Goal: Information Seeking & Learning: Compare options

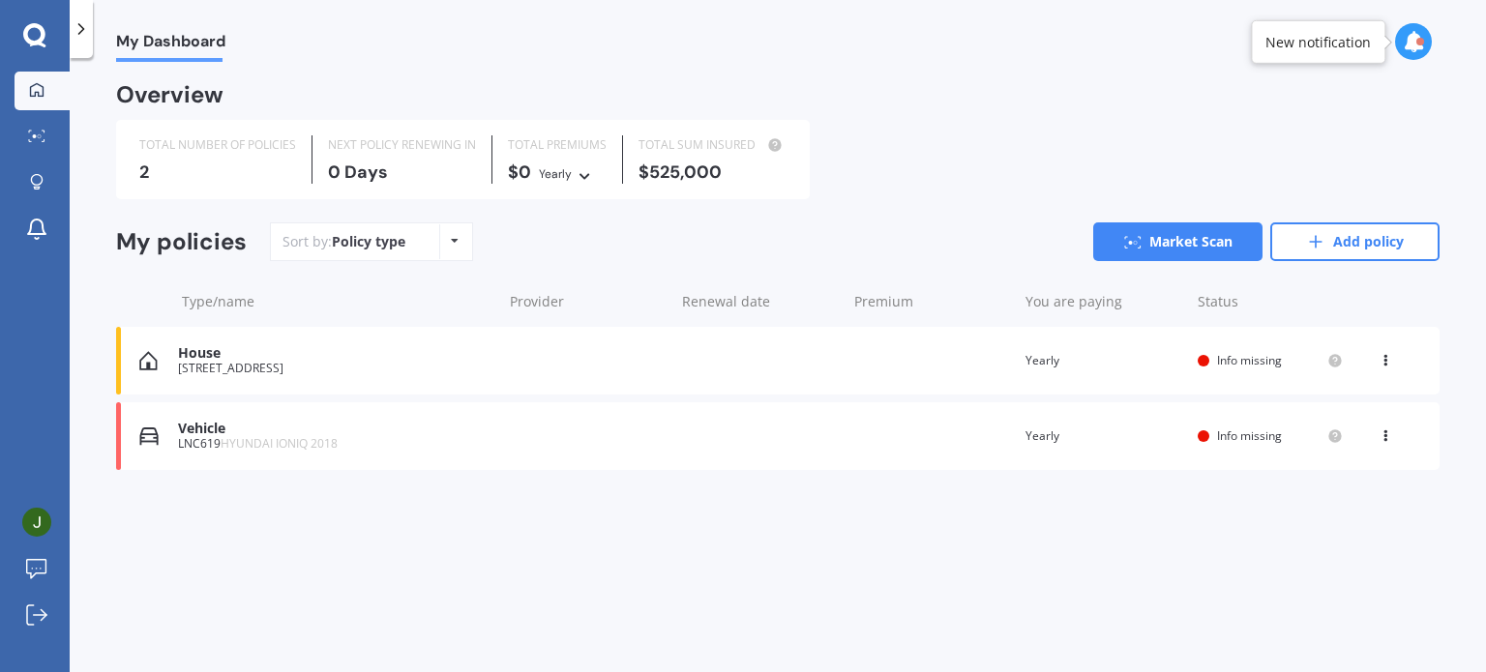
click at [314, 350] on div "House" at bounding box center [335, 353] width 314 height 16
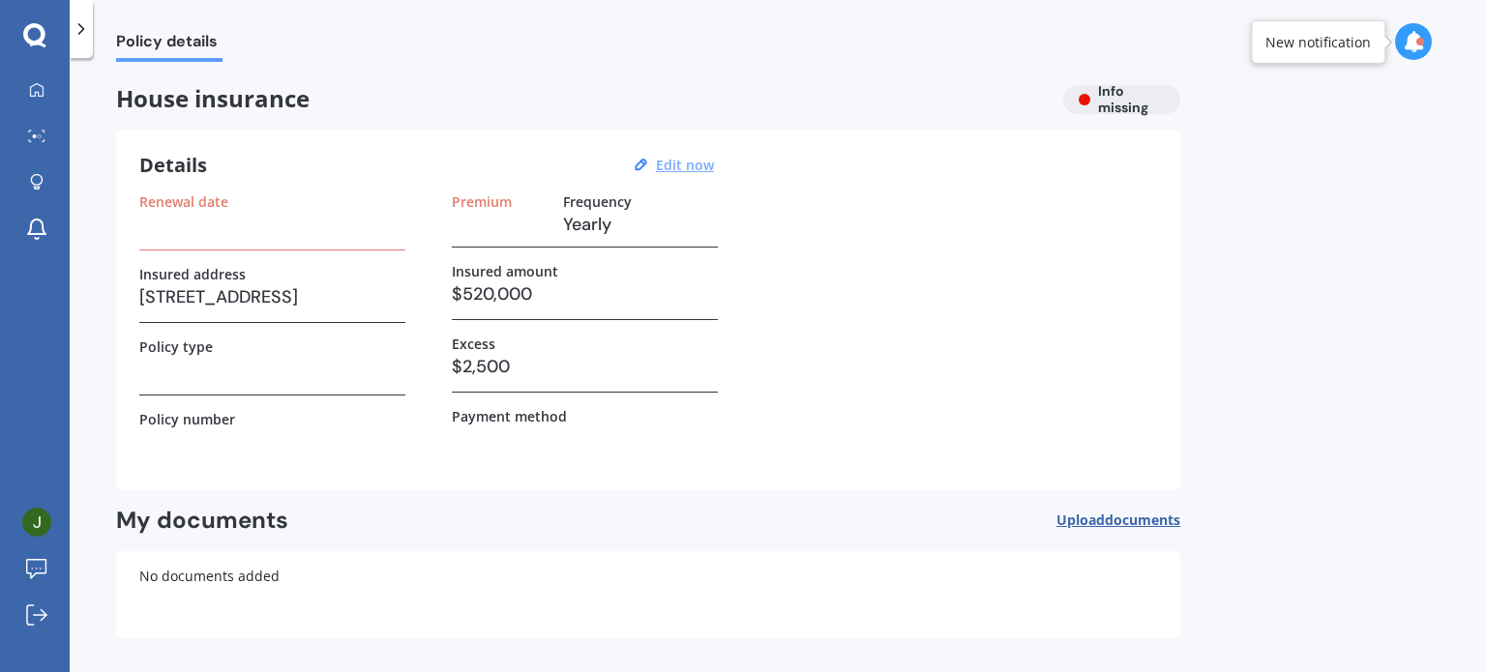
click at [695, 168] on u "Edit now" at bounding box center [685, 165] width 58 height 18
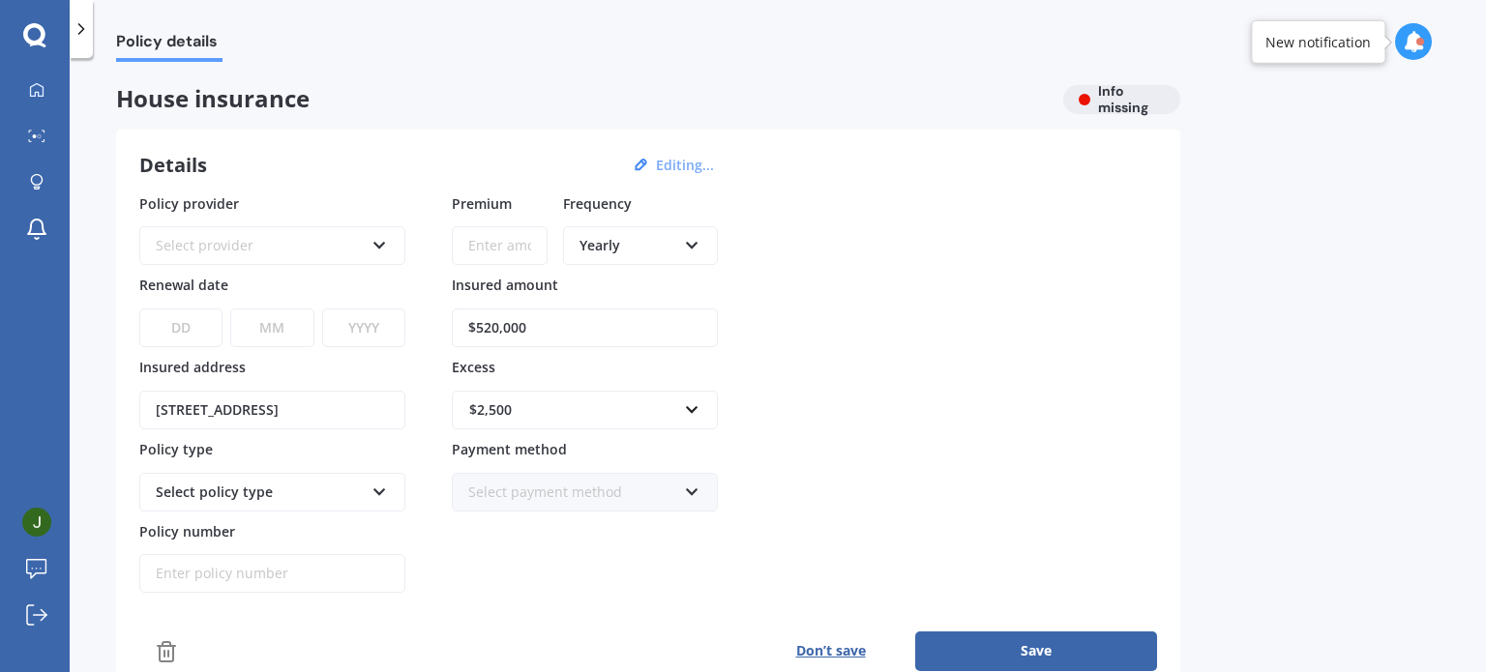
click at [484, 320] on input "$520,000" at bounding box center [585, 328] width 266 height 39
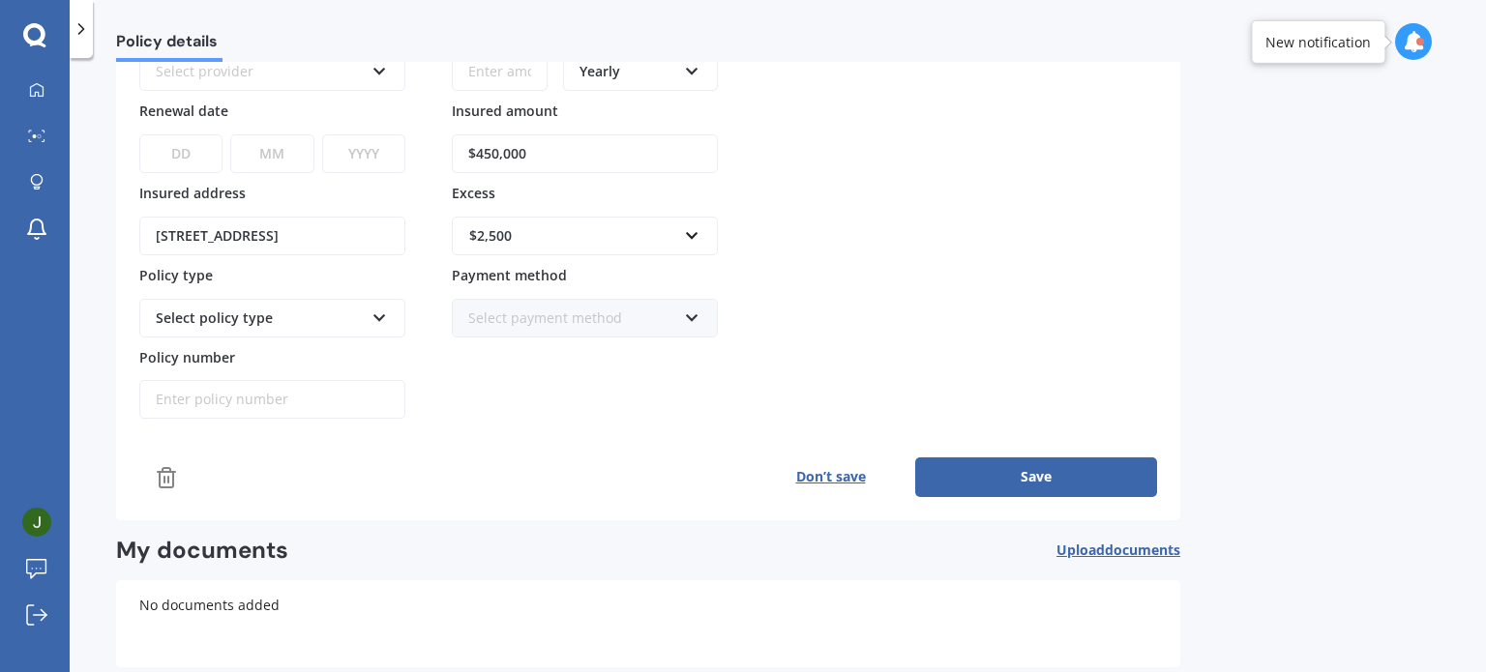
scroll to position [193, 0]
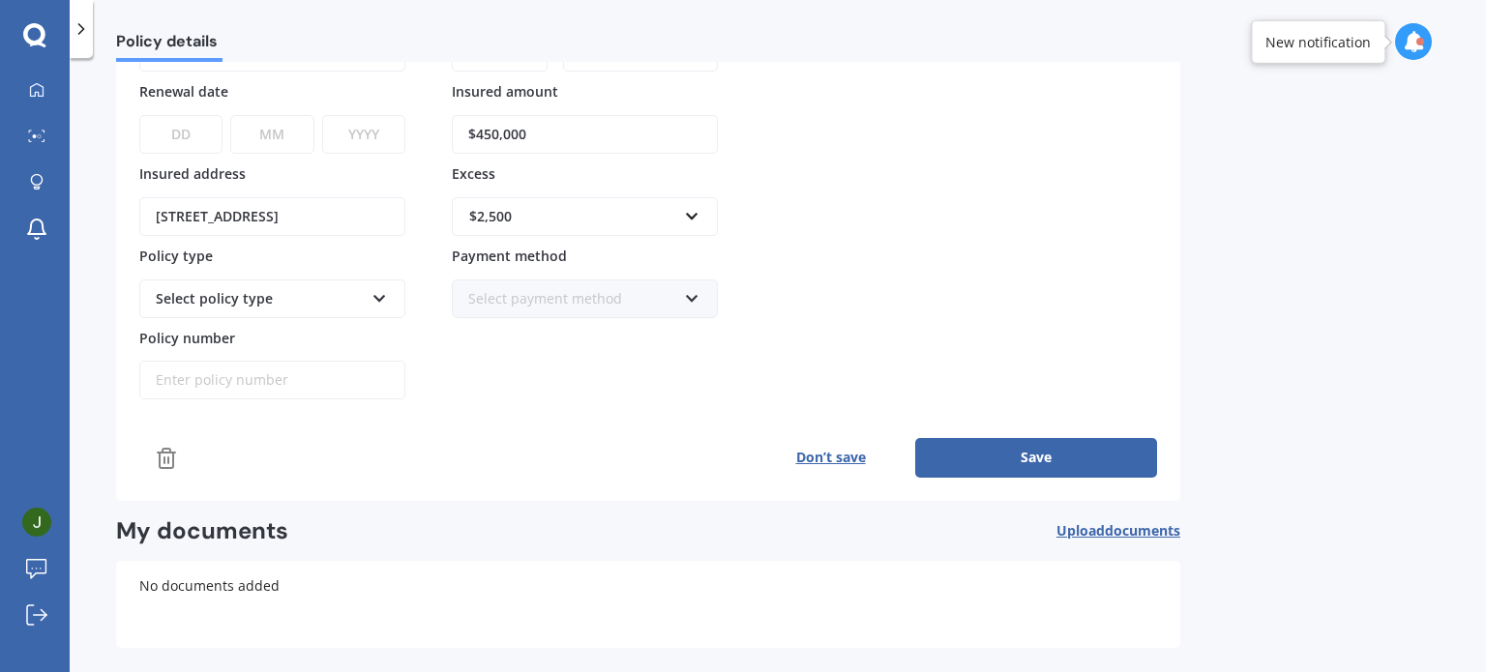
type input "$450,000"
click at [317, 282] on div "Select policy type" at bounding box center [272, 299] width 266 height 39
click at [290, 301] on div "Select policy type" at bounding box center [260, 298] width 208 height 21
click at [294, 299] on div "Select policy type" at bounding box center [260, 298] width 208 height 21
click at [460, 396] on div "Premium Frequency Yearly Yearly Six-Monthly Quarterly Monthly Fortnightly Weekl…" at bounding box center [585, 200] width 266 height 400
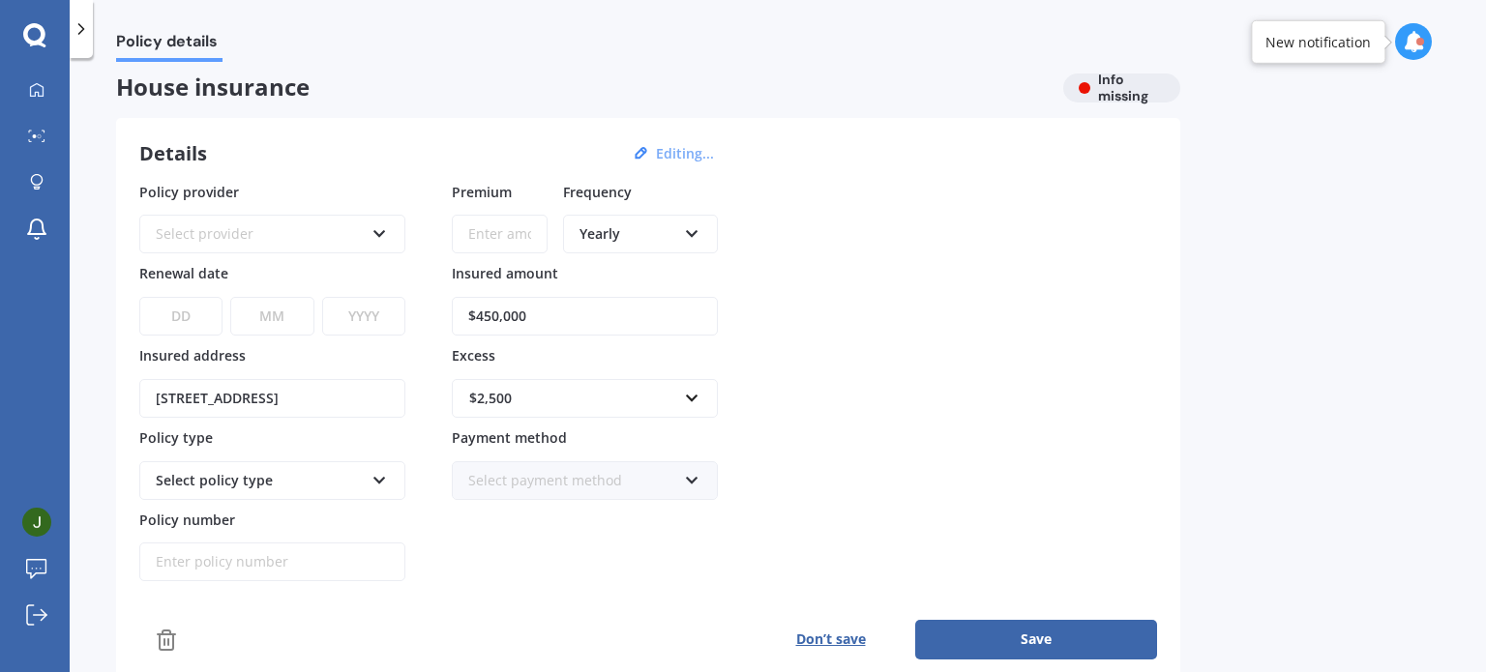
scroll to position [0, 0]
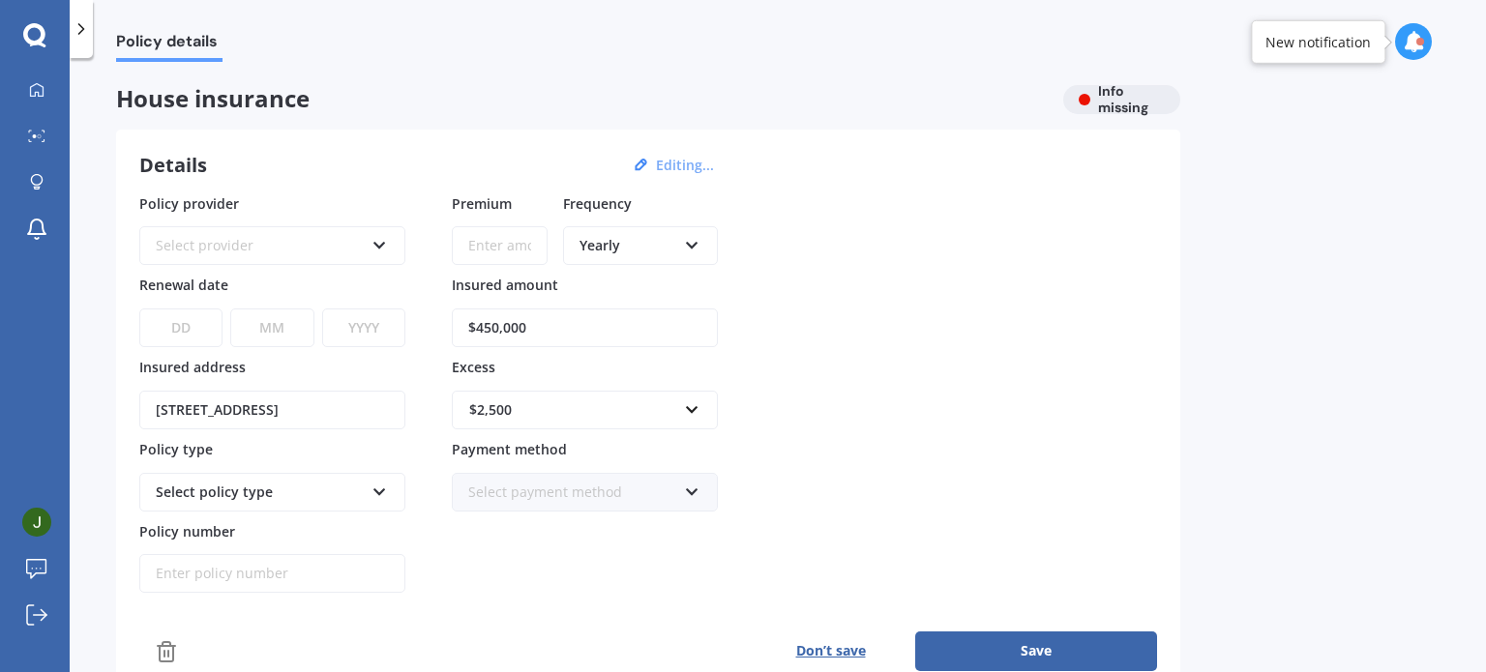
click at [291, 236] on div "Select provider" at bounding box center [260, 245] width 208 height 21
click at [313, 179] on div "Details Editing... Policy provider AA AA AMI AMP ANZ ASB Ando BNZ Co-Operative …" at bounding box center [648, 412] width 1064 height 565
click at [259, 244] on div "AA" at bounding box center [260, 245] width 208 height 21
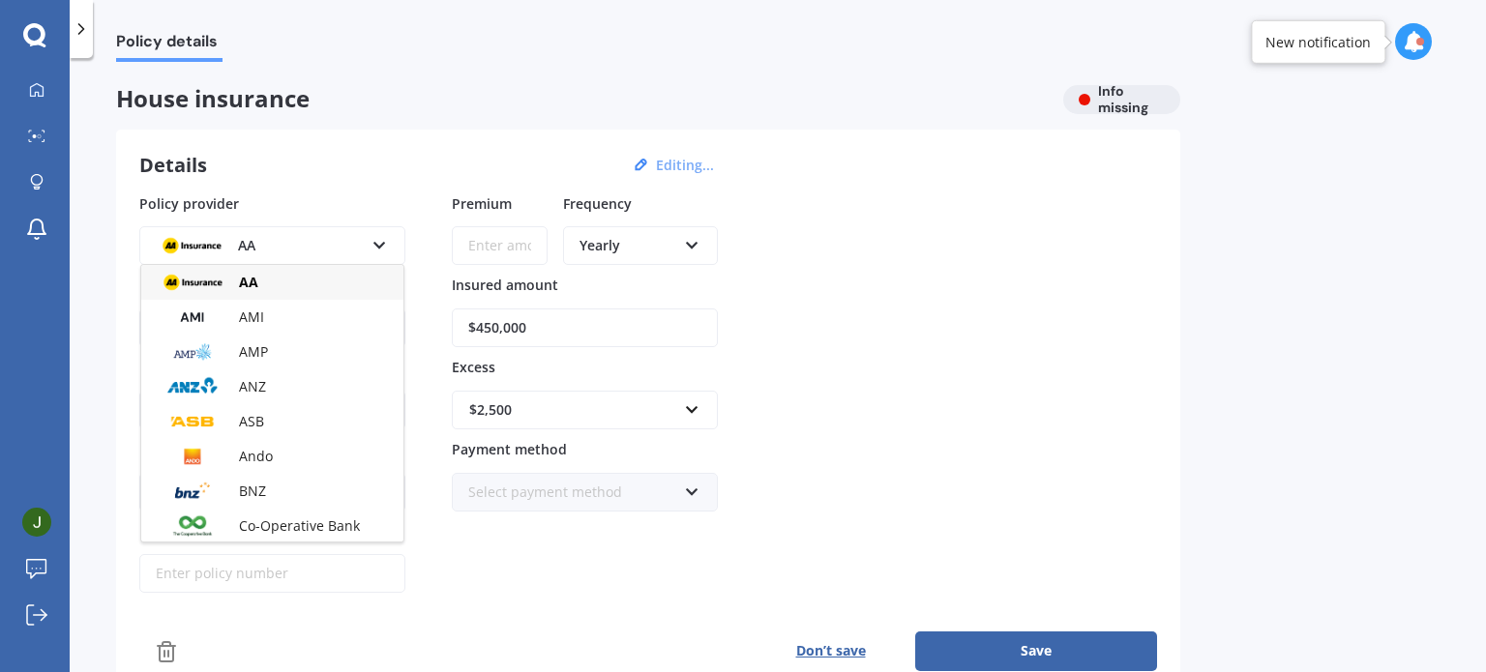
click at [347, 169] on div "Details Editing..." at bounding box center [429, 165] width 580 height 25
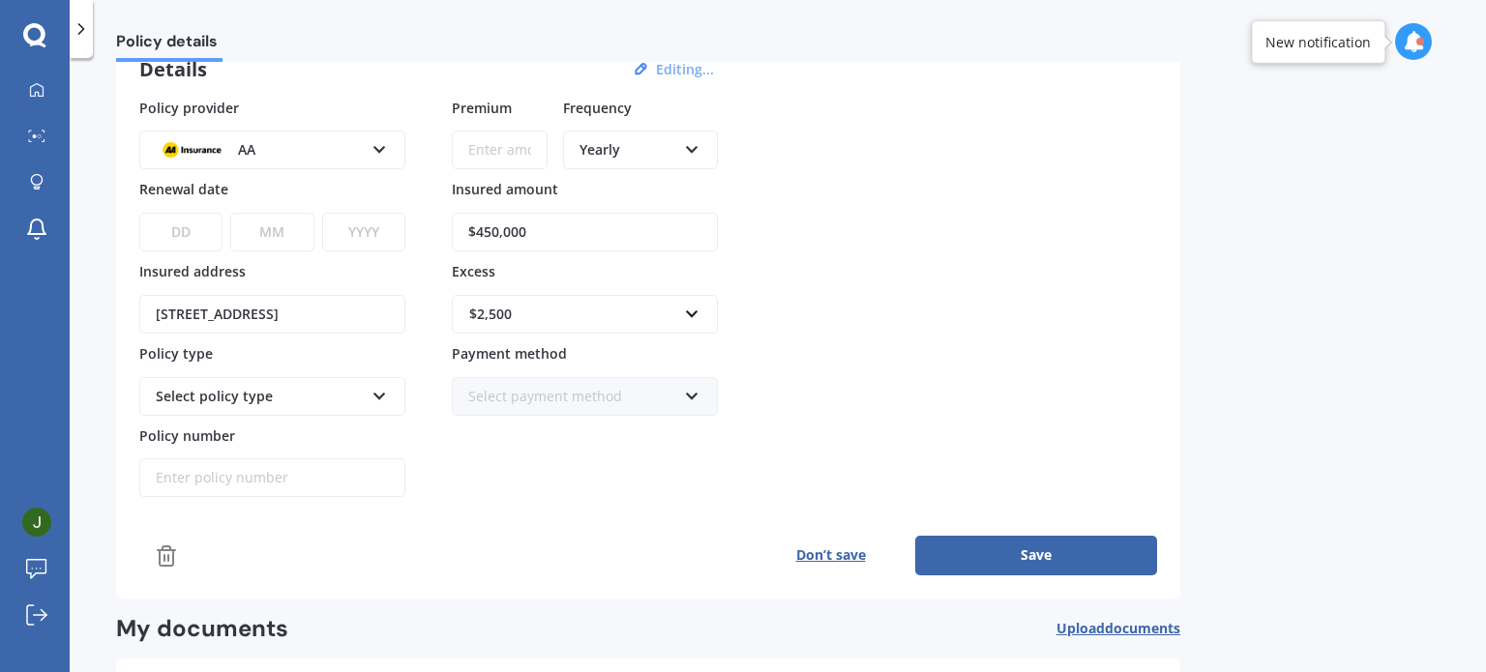
scroll to position [97, 0]
click at [1045, 540] on button "Save" at bounding box center [1036, 554] width 242 height 39
click at [643, 151] on div "Yearly" at bounding box center [627, 148] width 97 height 21
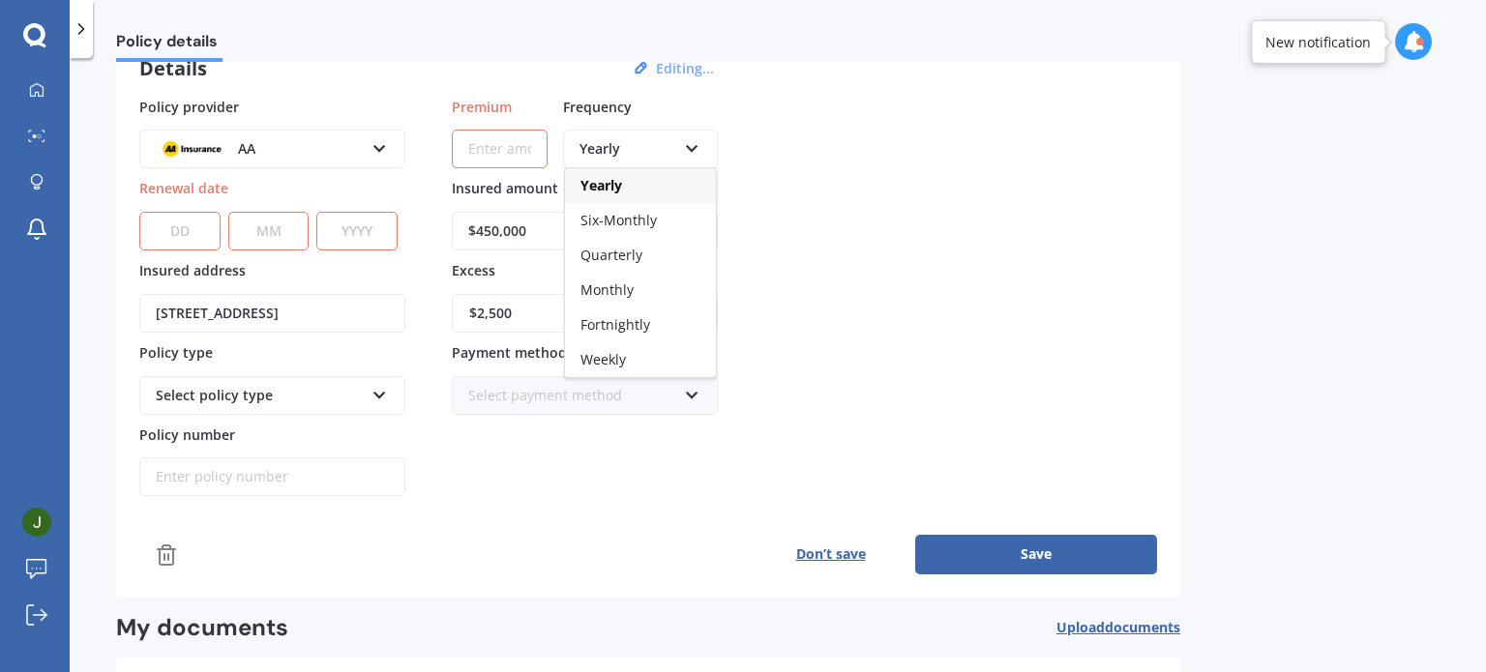
click at [643, 151] on div "Yearly" at bounding box center [627, 148] width 97 height 21
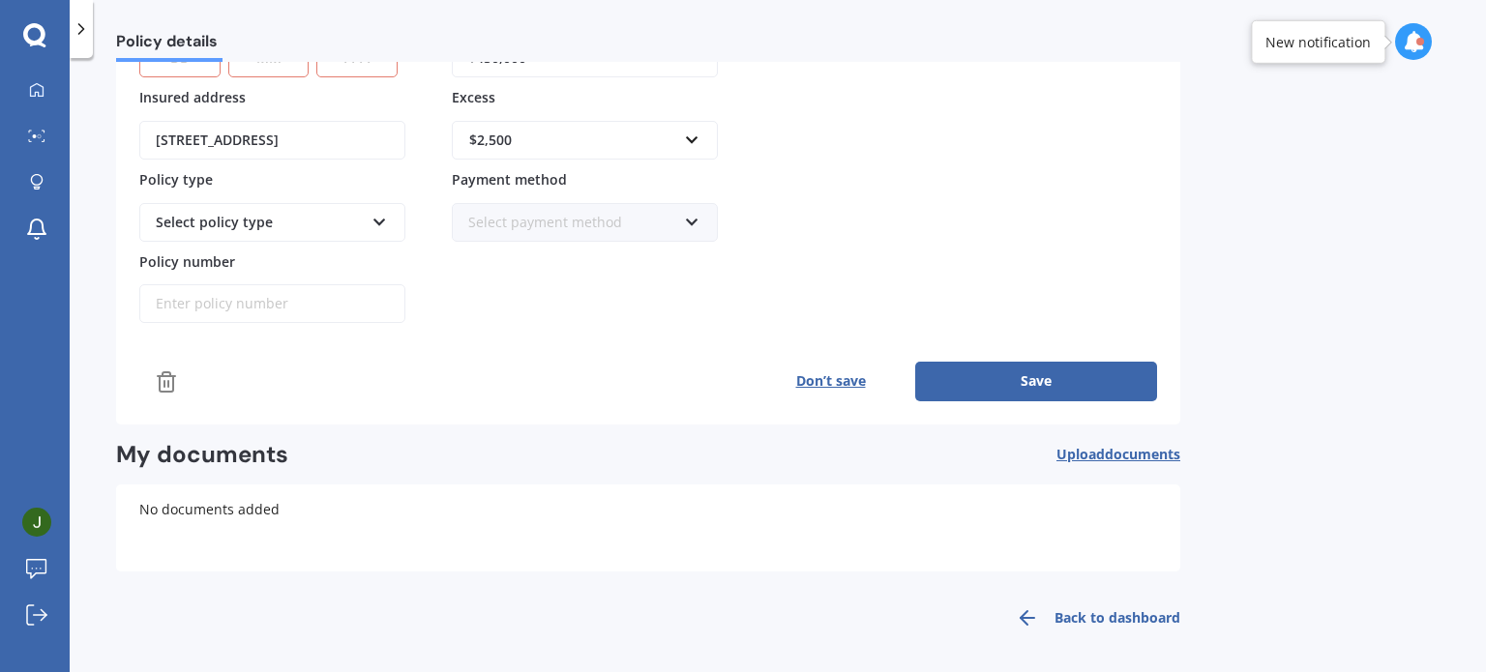
scroll to position [0, 0]
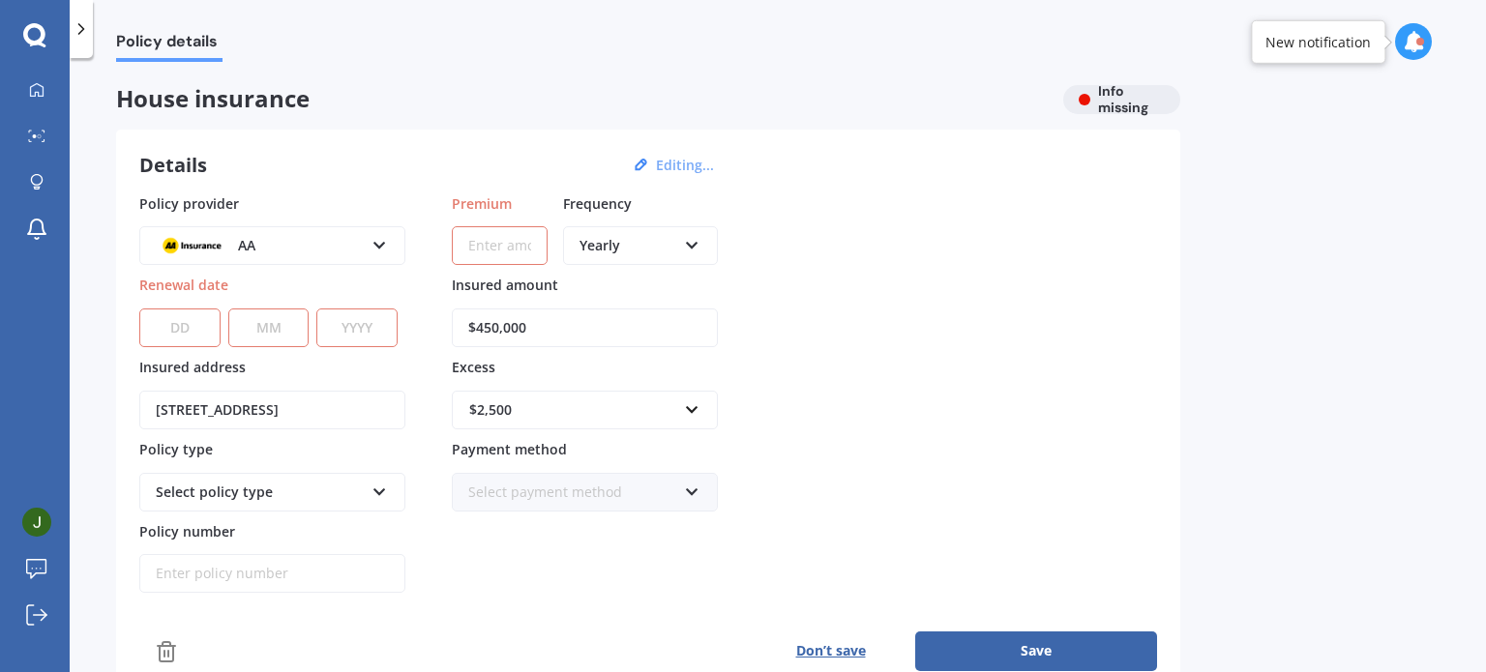
click at [178, 323] on select "DD 01 02 03 04 05 06 07 08 09 10 11 12 13 14 15 16 17 18 19 20 21 22 23 24 25 2…" at bounding box center [179, 328] width 81 height 39
click at [646, 244] on div "Yearly" at bounding box center [627, 245] width 97 height 21
click at [620, 417] on span "Fortnightly" at bounding box center [615, 421] width 70 height 18
click at [482, 243] on input "Premium" at bounding box center [500, 245] width 96 height 39
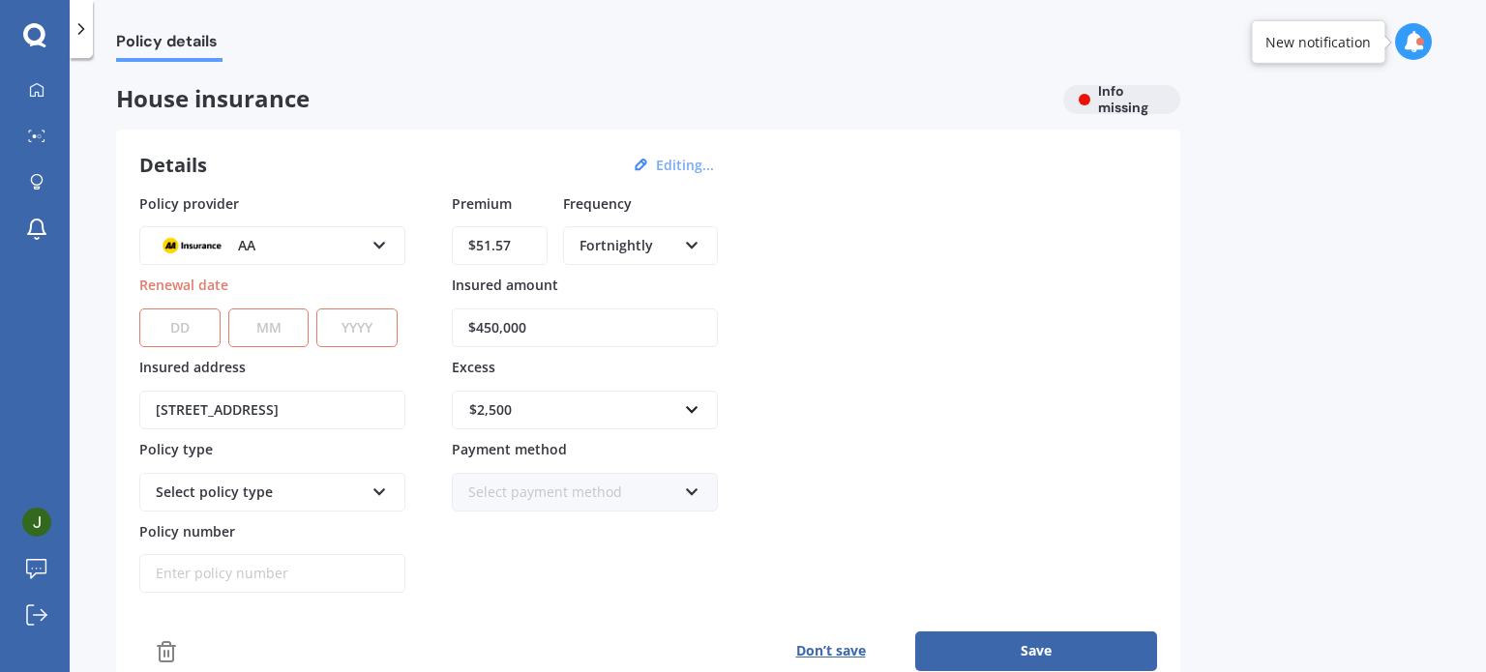
type input "$51.57"
click at [186, 316] on select "DD 01 02 03 04 05 06 07 08 09 10 11 12 13 14 15 16 17 18 19 20 21 22 23 24 25 2…" at bounding box center [179, 328] width 81 height 39
select select "14"
click at [139, 309] on select "DD 01 02 03 04 05 06 07 08 09 10 11 12 13 14 15 16 17 18 19 20 21 22 23 24 25 2…" at bounding box center [179, 328] width 81 height 39
click at [258, 333] on select "MM 01 02 03 04 05 06 07 08 09 10 11 12" at bounding box center [268, 328] width 81 height 39
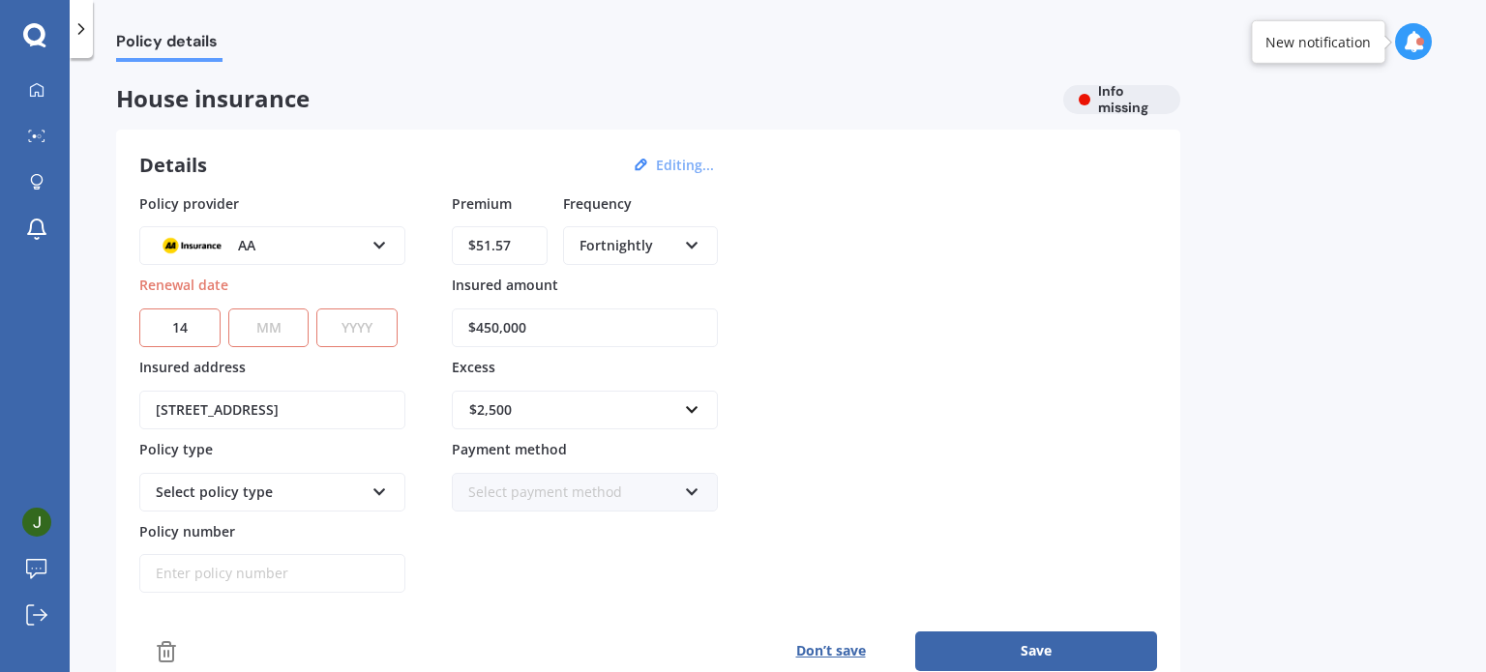
click at [269, 325] on select "MM 01 02 03 04 05 06 07 08 09 10 11 12" at bounding box center [268, 328] width 81 height 39
select select "08"
click at [360, 320] on select "YYYY 2027 2026 2025 2024 2023 2022 2021 2020 2019 2018 2017 2016 2015 2014 2013…" at bounding box center [356, 328] width 81 height 39
select select "2026"
click at [321, 309] on select "YYYY 2027 2026 2025 2024 2023 2022 2021 2020 2019 2018 2017 2016 2015 2014 2013…" at bounding box center [356, 328] width 81 height 39
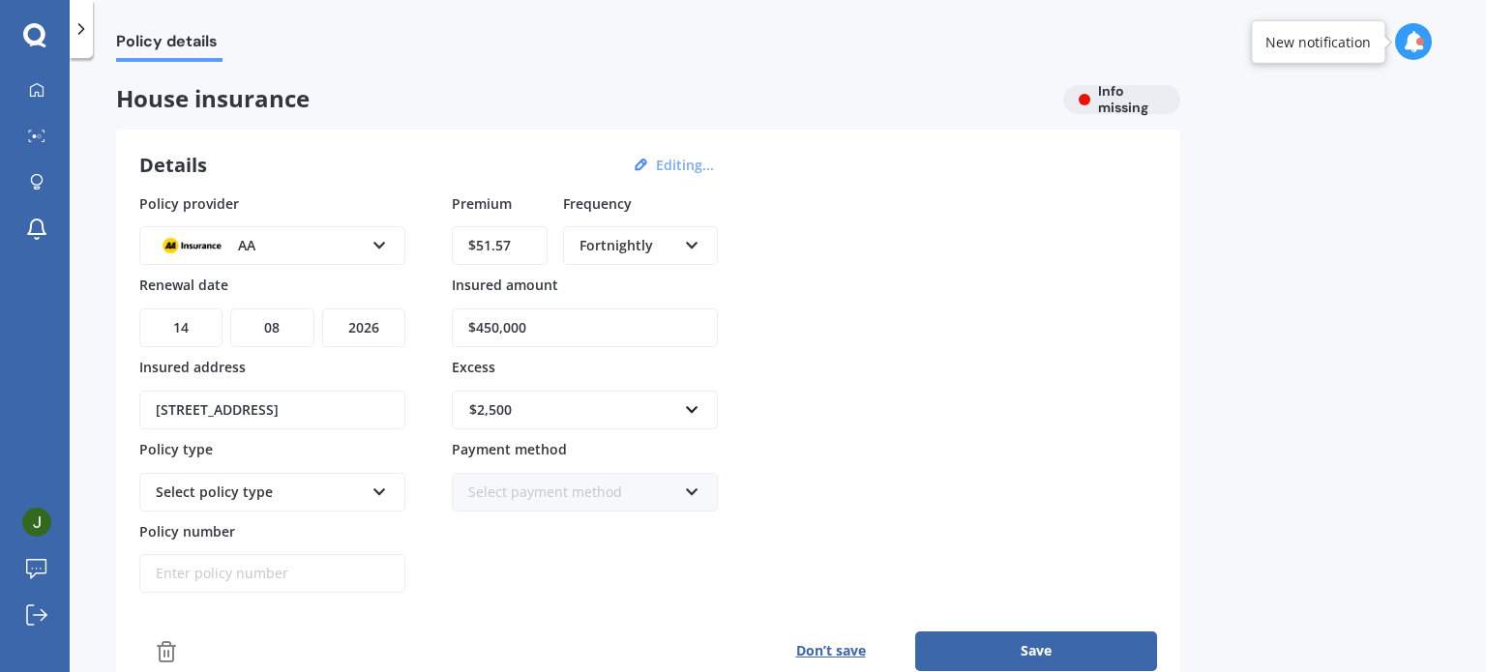
click at [104, 306] on div "Policy details House insurance Info missing Details Editing... Policy provider …" at bounding box center [778, 369] width 1416 height 614
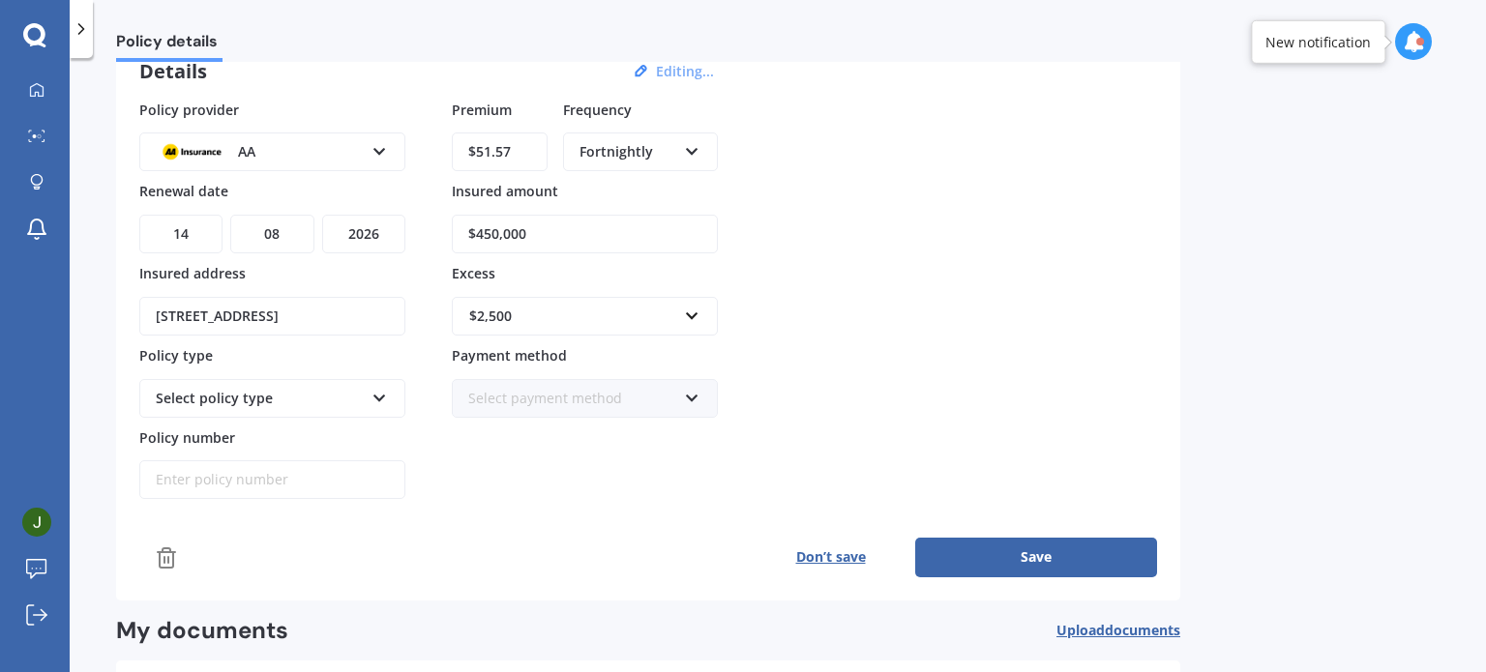
scroll to position [97, 0]
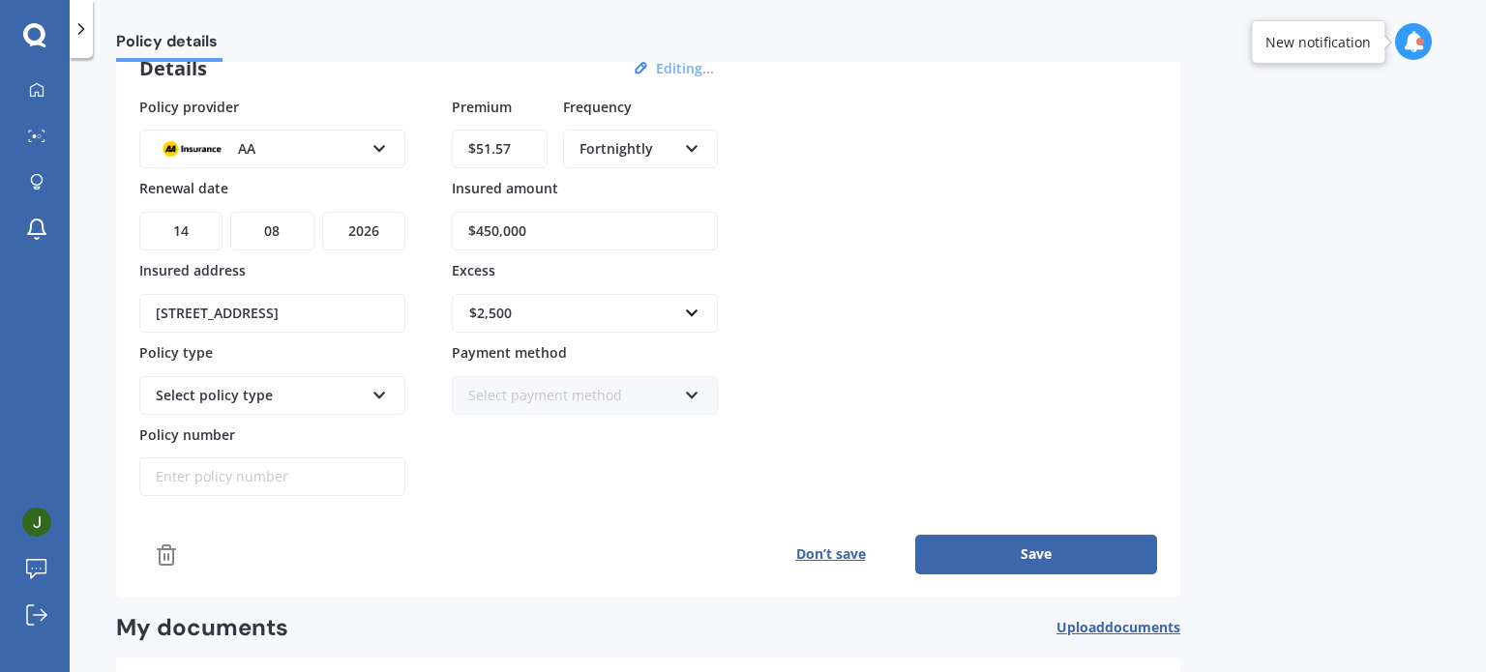
click at [235, 386] on div "Select policy type" at bounding box center [260, 395] width 208 height 21
click at [217, 423] on span "Home Insurance Policy" at bounding box center [230, 432] width 147 height 18
click at [189, 470] on input "Policy number" at bounding box center [272, 477] width 266 height 39
click at [186, 462] on input "Policy number" at bounding box center [272, 477] width 266 height 39
paste input "AHM004418889"
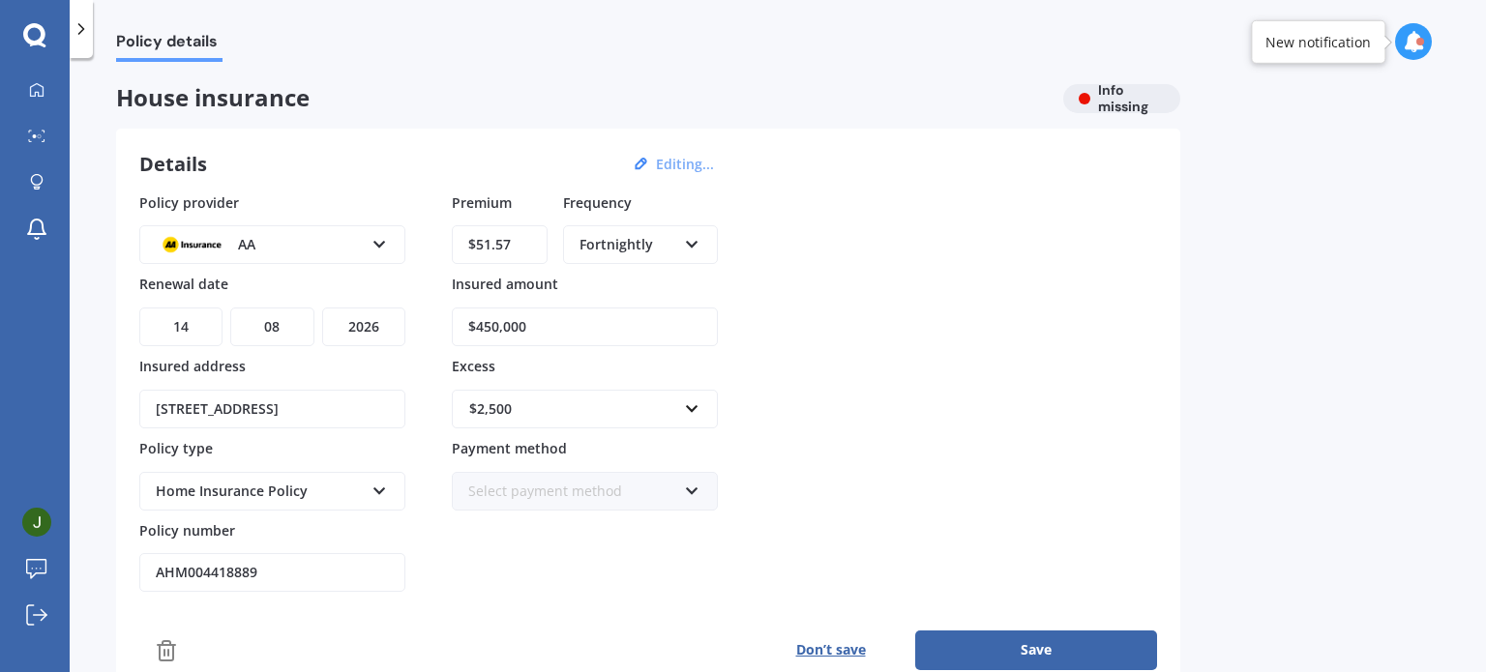
scroll to position [0, 0]
type input "AHM004418889"
click at [526, 330] on input "$450,000" at bounding box center [585, 328] width 266 height 39
drag, startPoint x: 539, startPoint y: 324, endPoint x: 479, endPoint y: 328, distance: 60.1
click at [479, 328] on input "$450,000" at bounding box center [585, 328] width 266 height 39
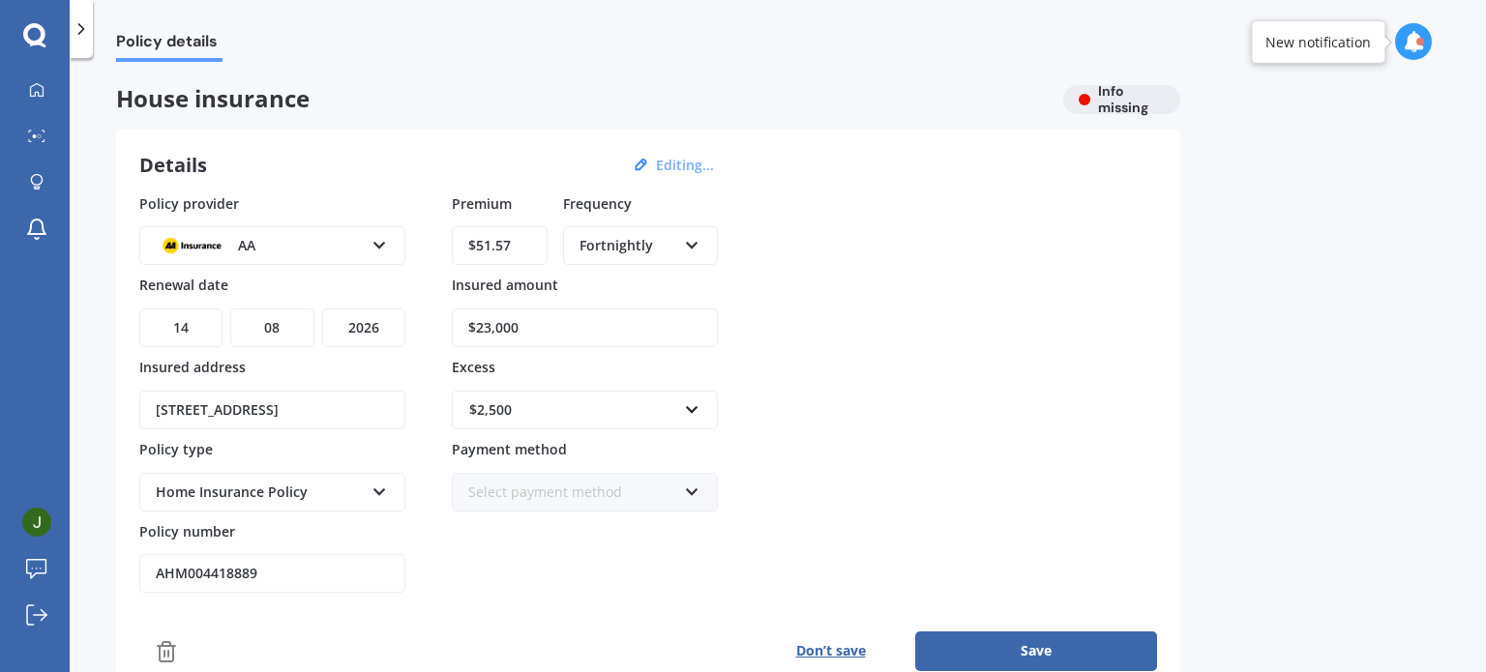
click at [475, 324] on input "$23,000" at bounding box center [585, 328] width 266 height 39
type input "$423,000"
click at [530, 404] on div "$2,500" at bounding box center [573, 410] width 208 height 21
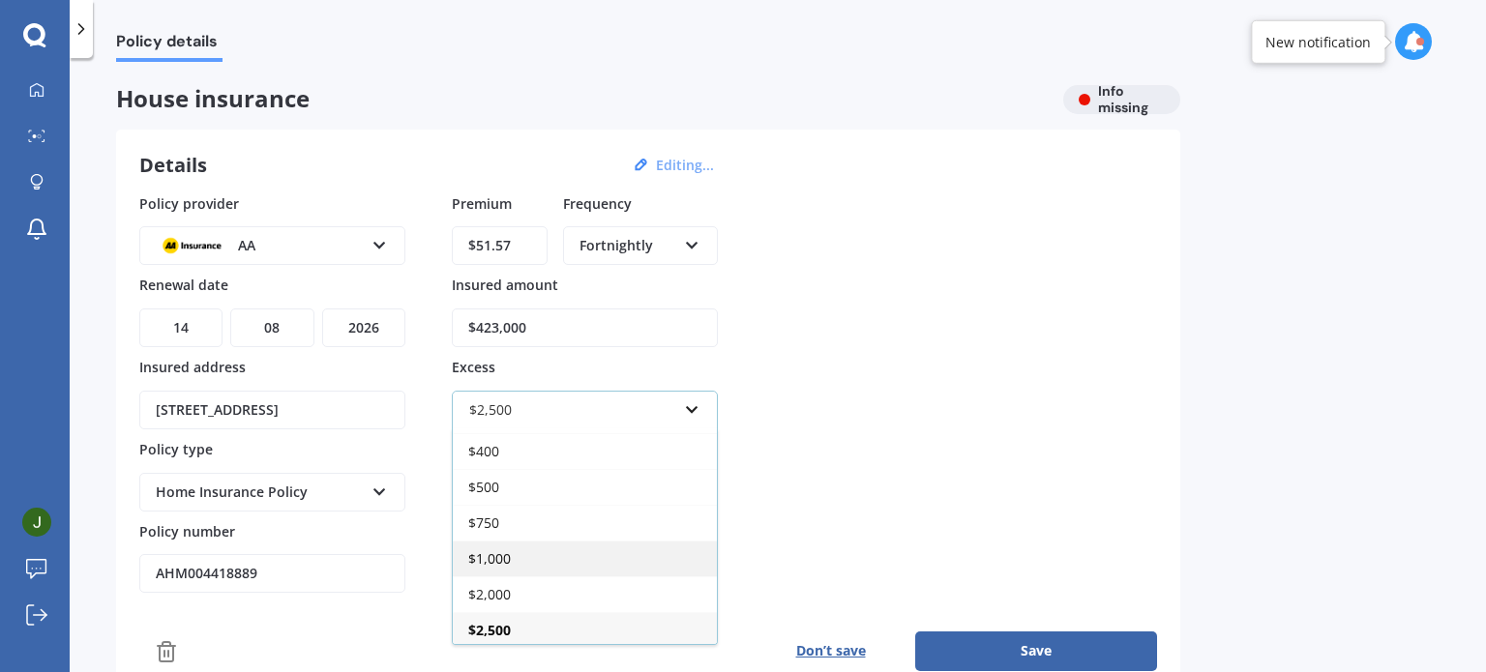
click at [511, 547] on div "$1,000" at bounding box center [585, 559] width 264 height 36
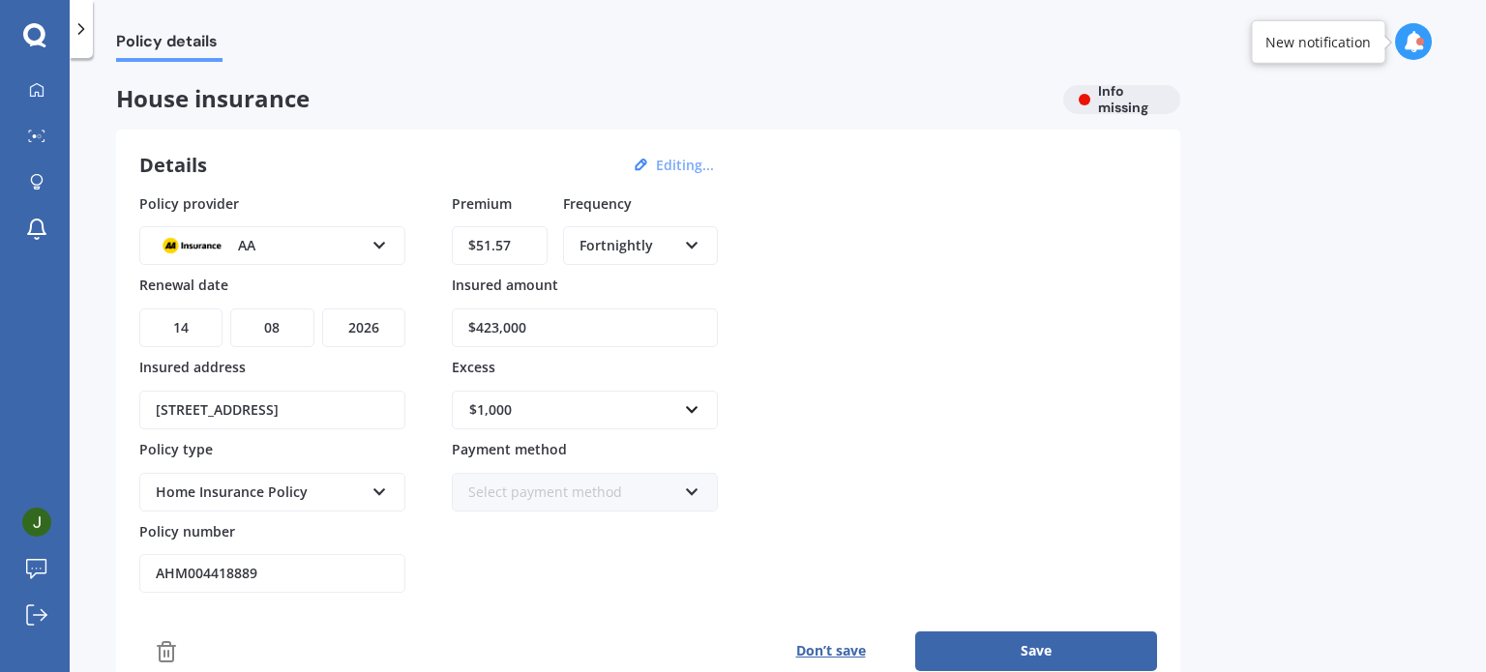
click at [495, 409] on div "$1,000" at bounding box center [573, 410] width 208 height 21
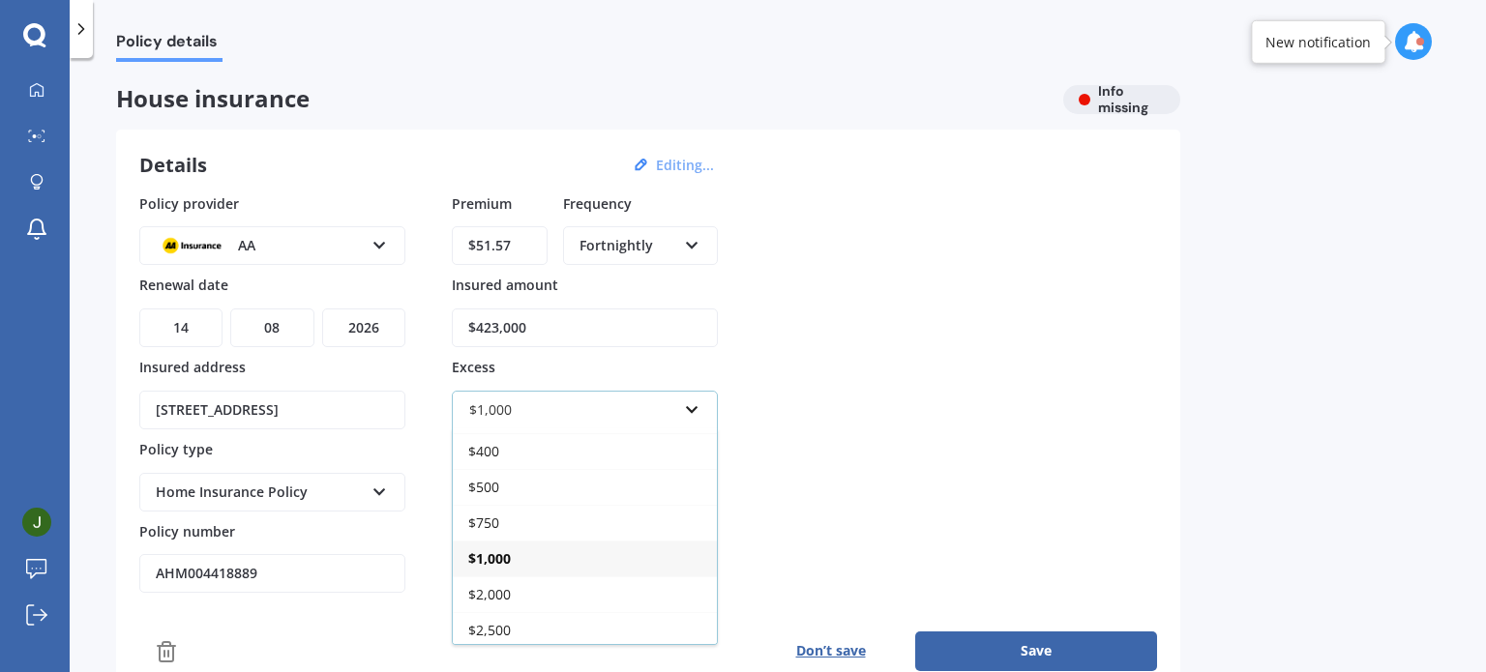
click at [502, 549] on span "$1,000" at bounding box center [489, 558] width 43 height 18
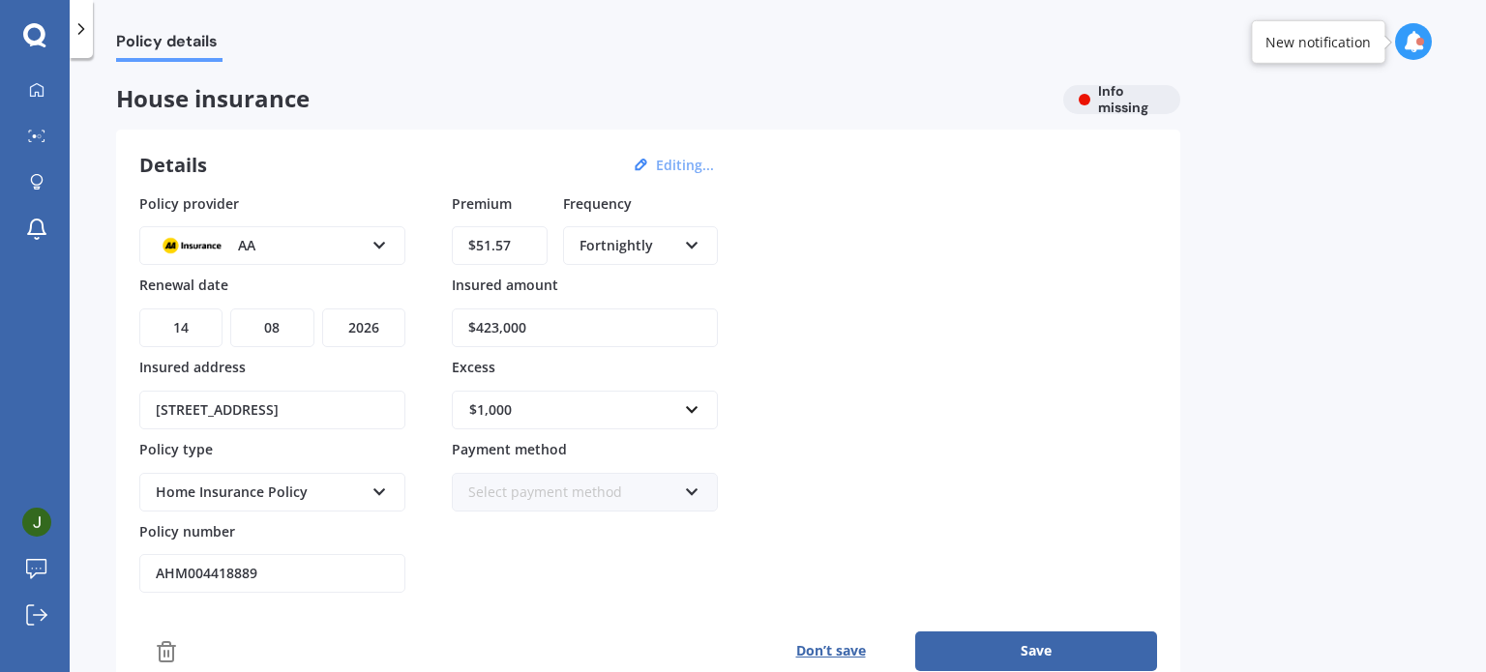
click at [869, 367] on div "Policy provider AA AA AMI AMP ANZ ASB Ando BNZ Co-Operative Bank FMG Initio Kiw…" at bounding box center [648, 393] width 1018 height 400
click at [604, 480] on div "Select payment method Direct debit - bank account Direct debit - credit/debit c…" at bounding box center [585, 492] width 266 height 39
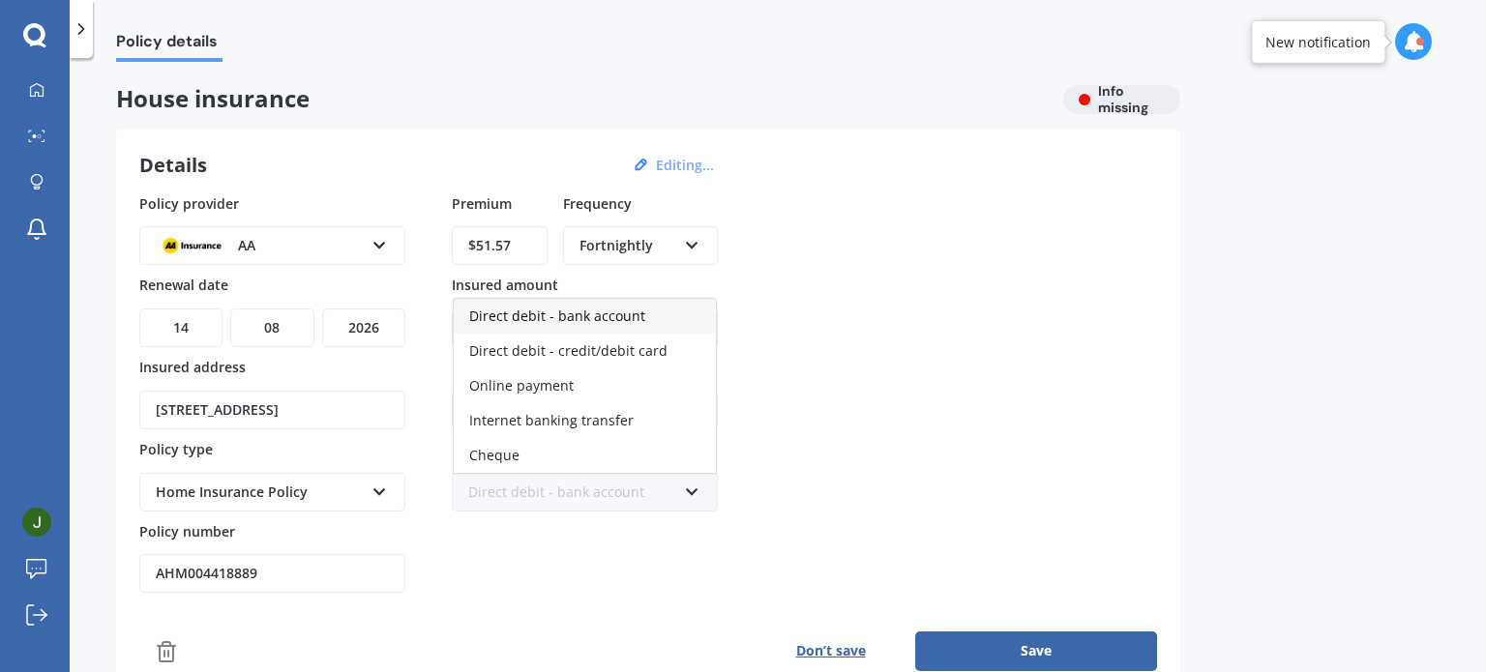
click at [515, 309] on span "Direct debit - bank account" at bounding box center [557, 316] width 176 height 18
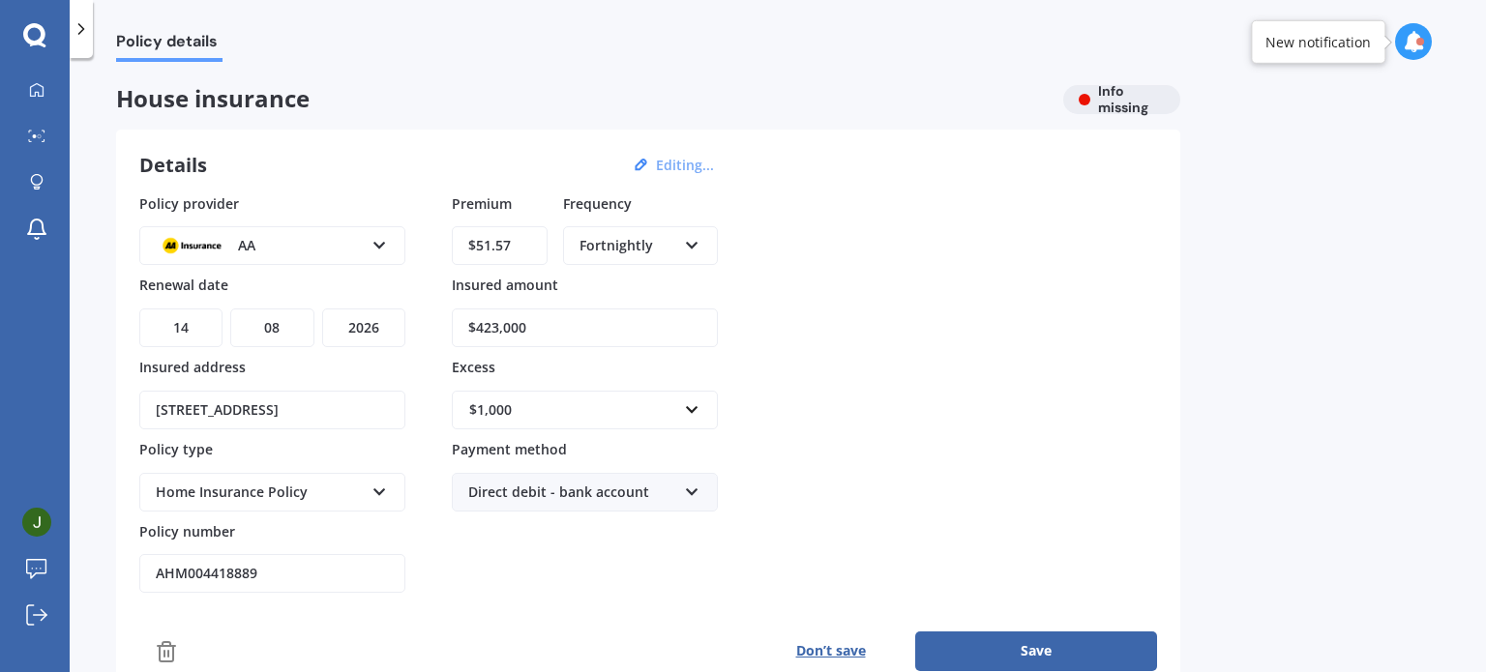
click at [896, 349] on div "Policy provider AA AA AMI AMP ANZ ASB Ando BNZ Co-Operative Bank FMG Initio Kiw…" at bounding box center [648, 393] width 1018 height 400
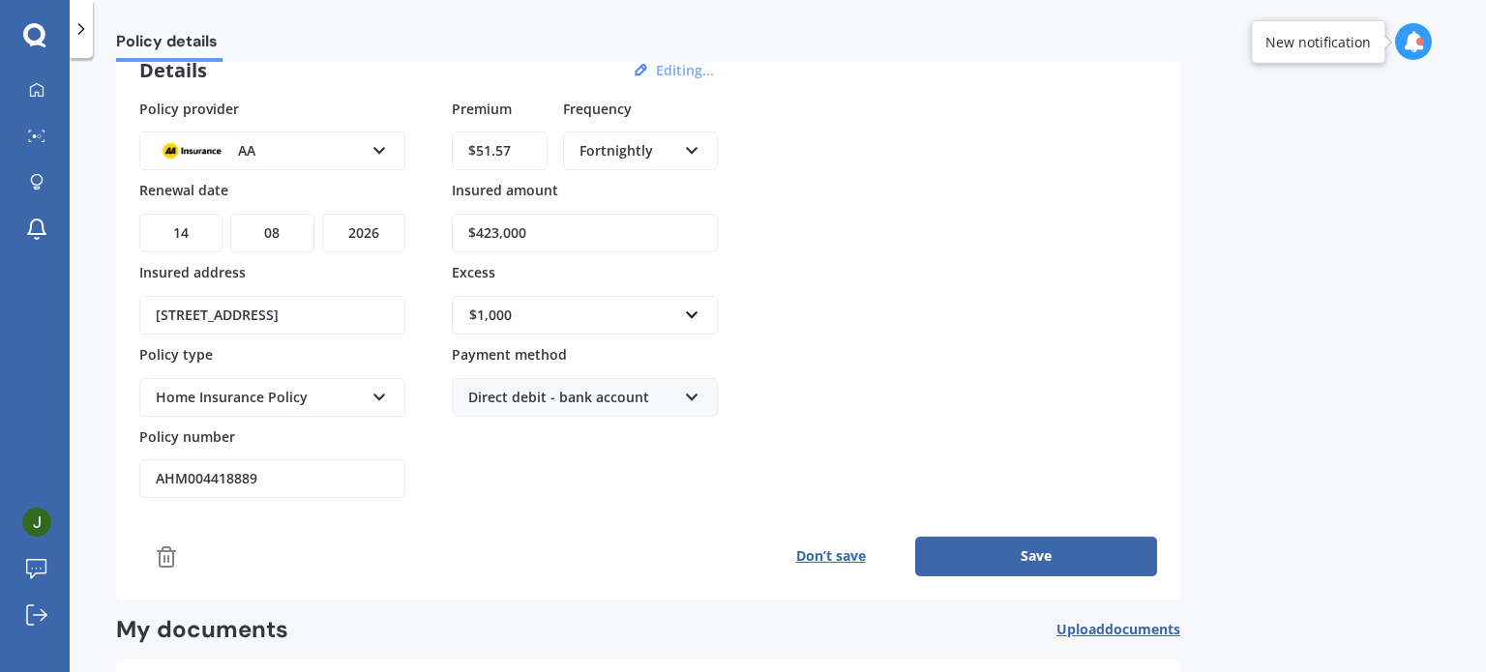
scroll to position [97, 0]
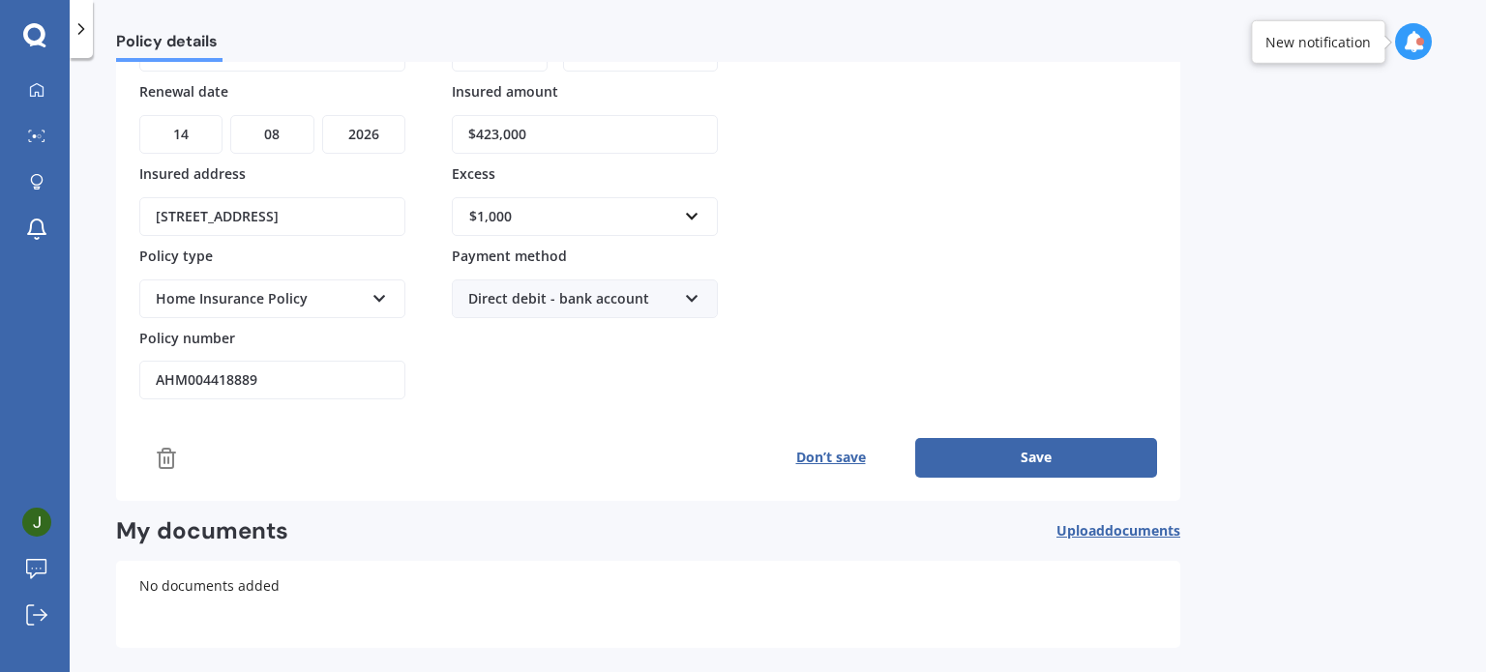
click at [1018, 452] on button "Save" at bounding box center [1036, 457] width 242 height 39
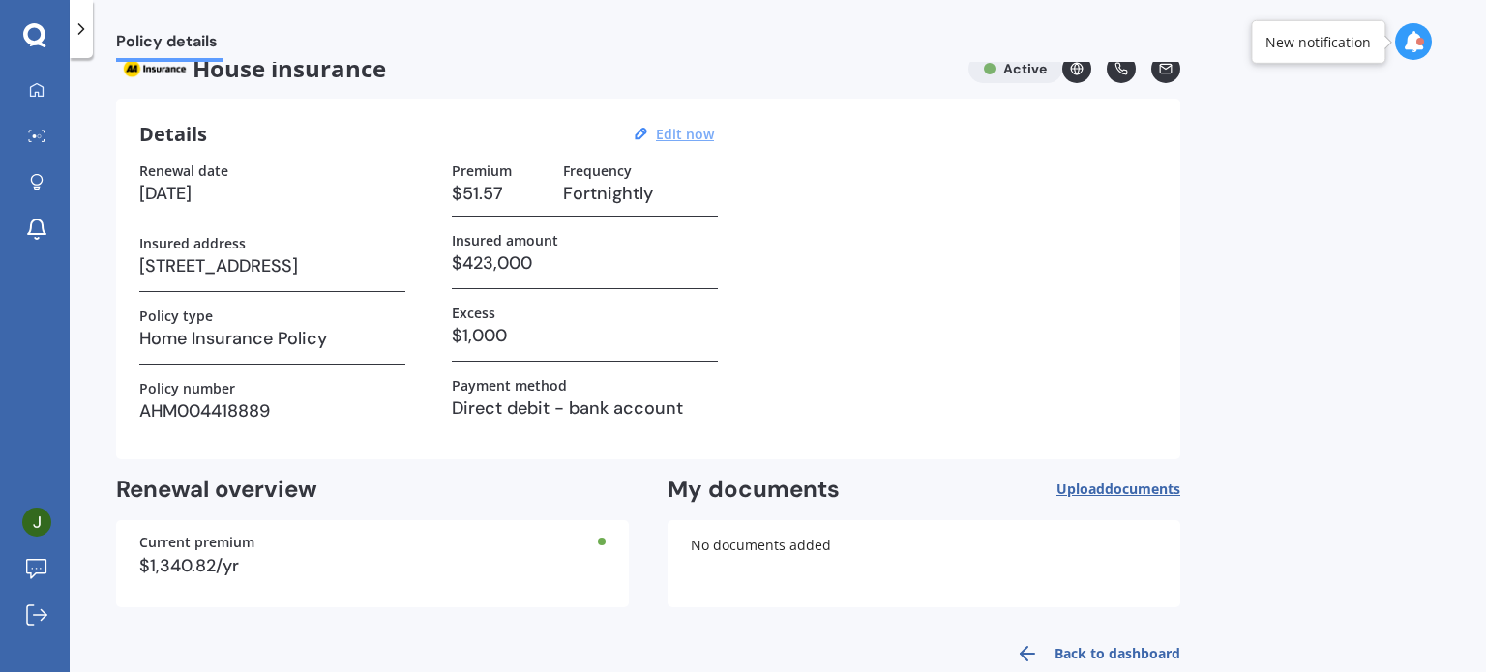
scroll to position [70, 0]
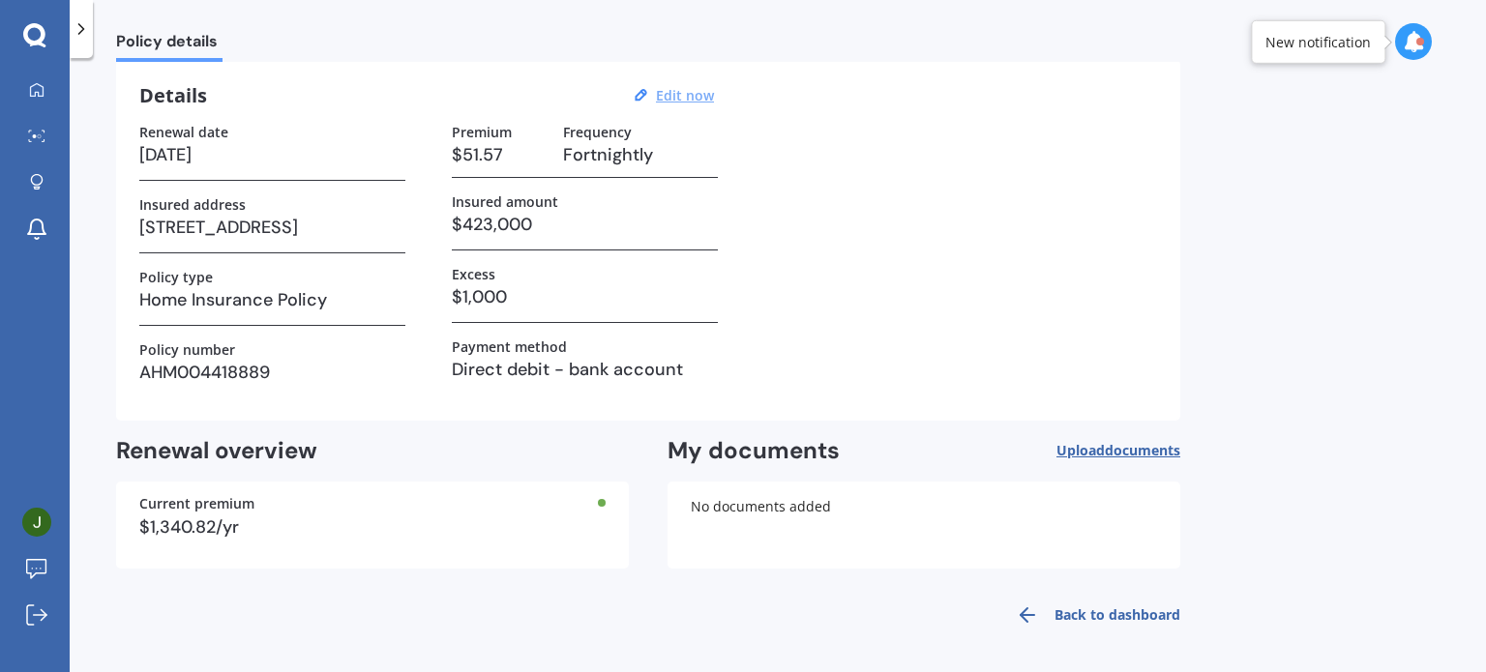
click at [1415, 40] on icon at bounding box center [1413, 41] width 21 height 21
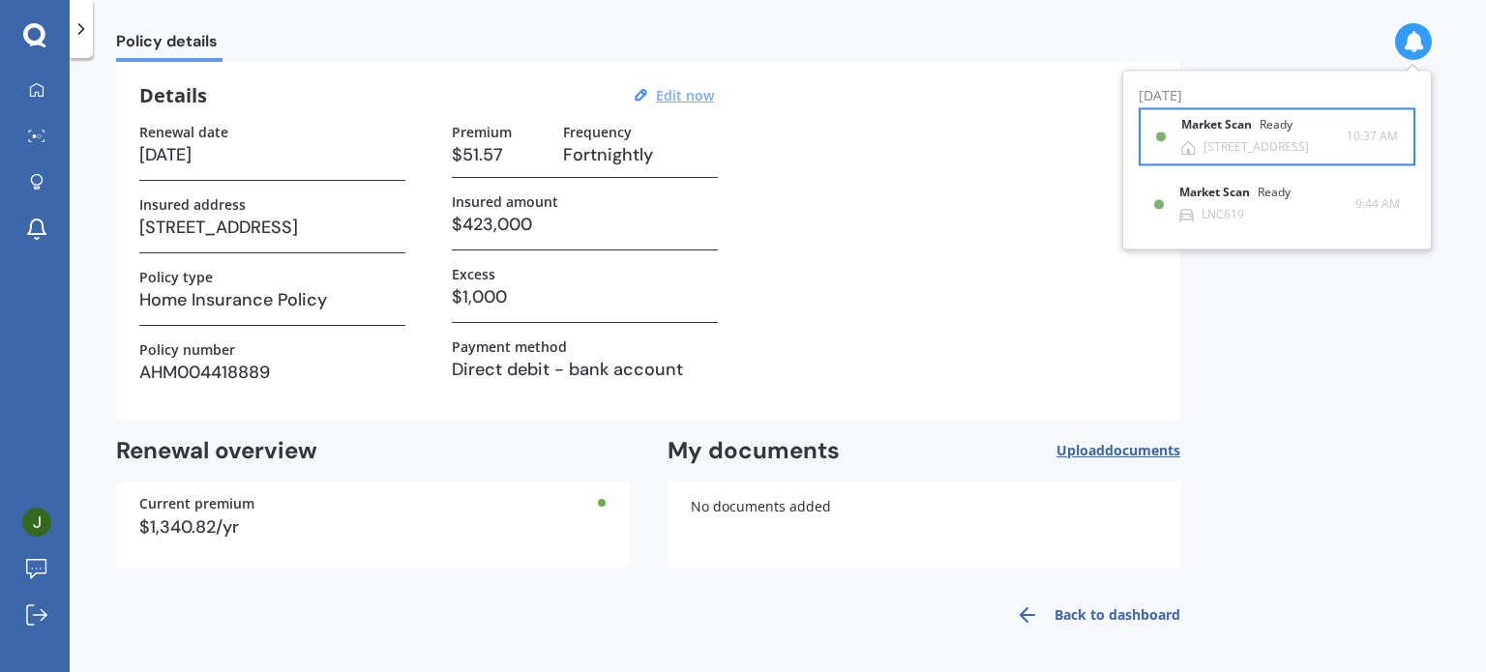
click at [1269, 127] on div "Ready" at bounding box center [1275, 126] width 33 height 14
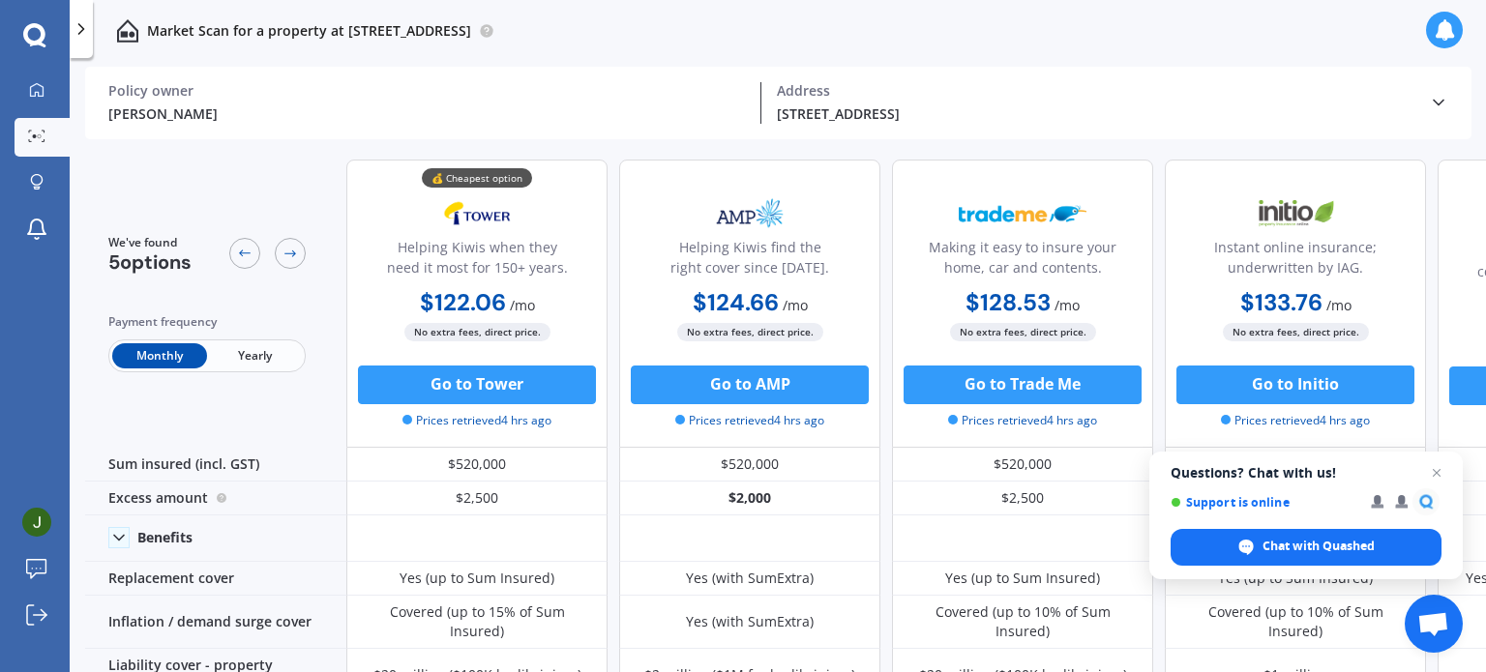
click at [81, 25] on polyline at bounding box center [81, 29] width 5 height 10
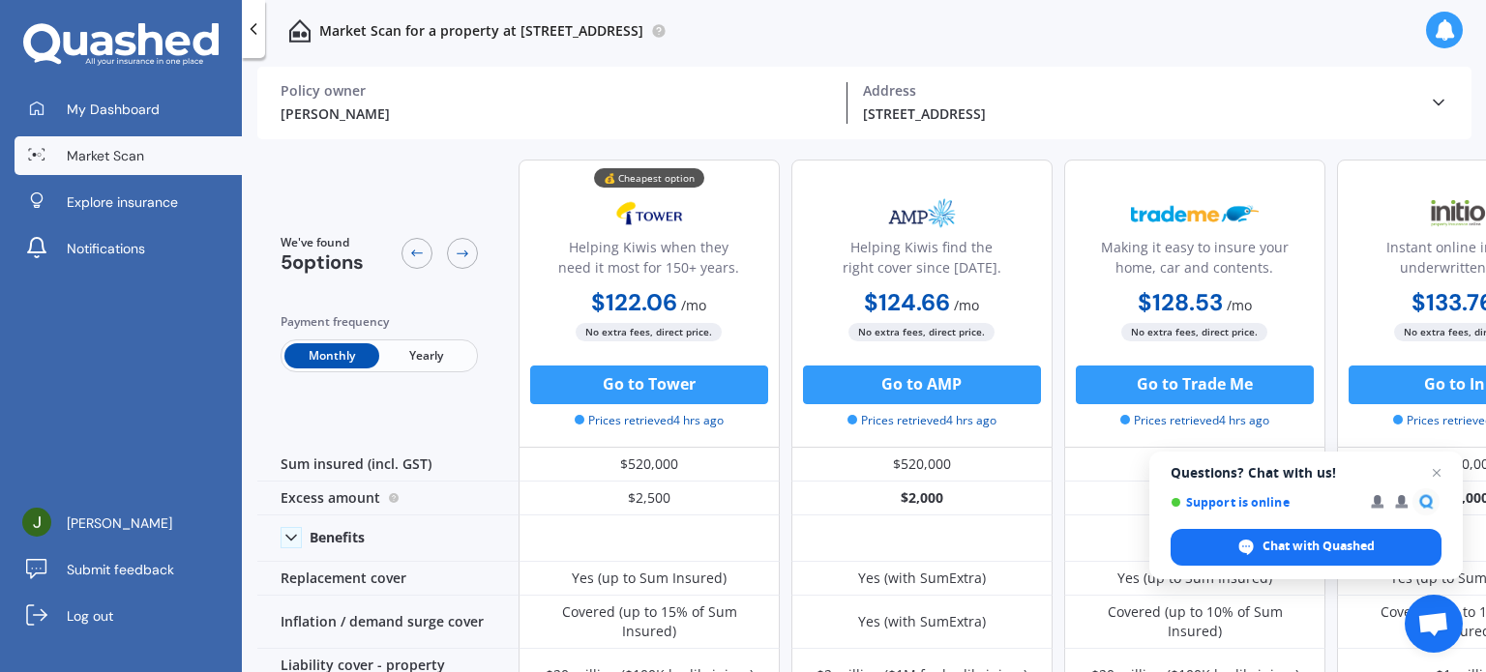
drag, startPoint x: 253, startPoint y: 22, endPoint x: 256, endPoint y: 32, distance: 10.1
click at [253, 23] on icon at bounding box center [253, 28] width 19 height 19
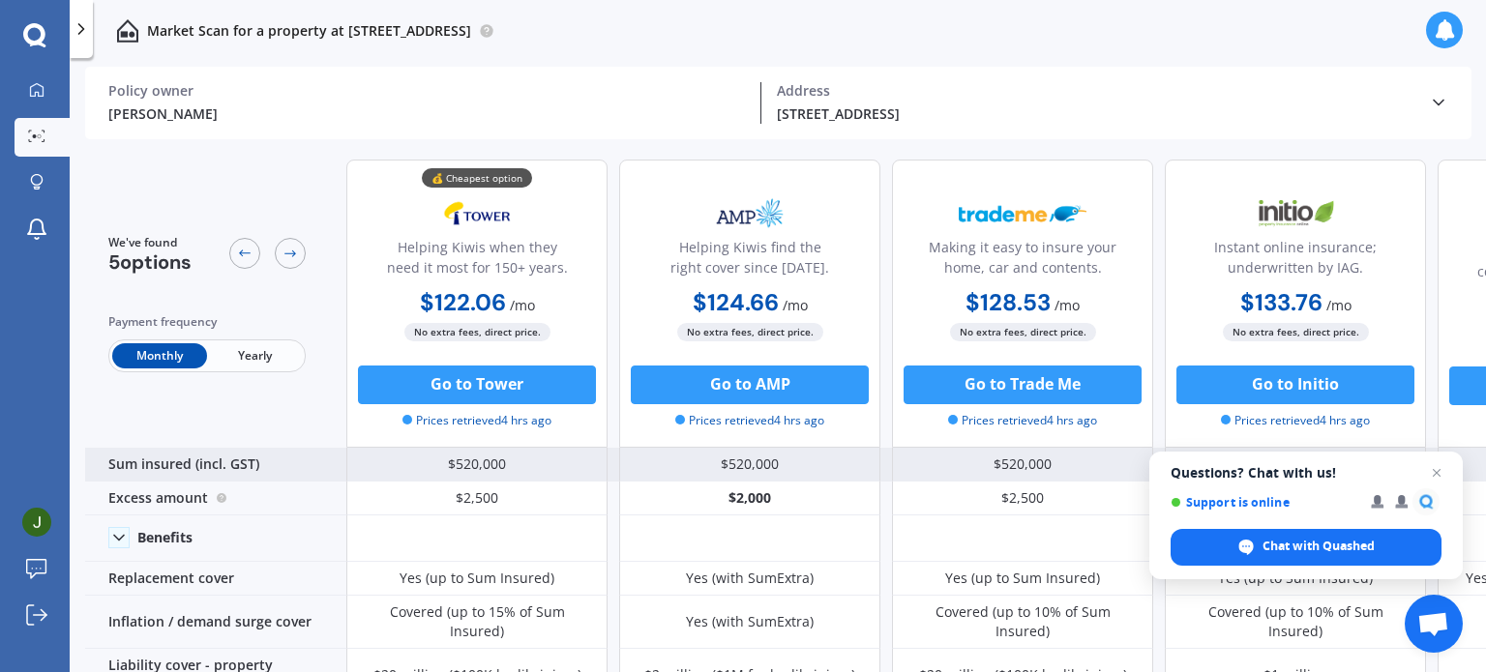
click at [1447, 466] on span "Close chat" at bounding box center [1436, 472] width 23 height 23
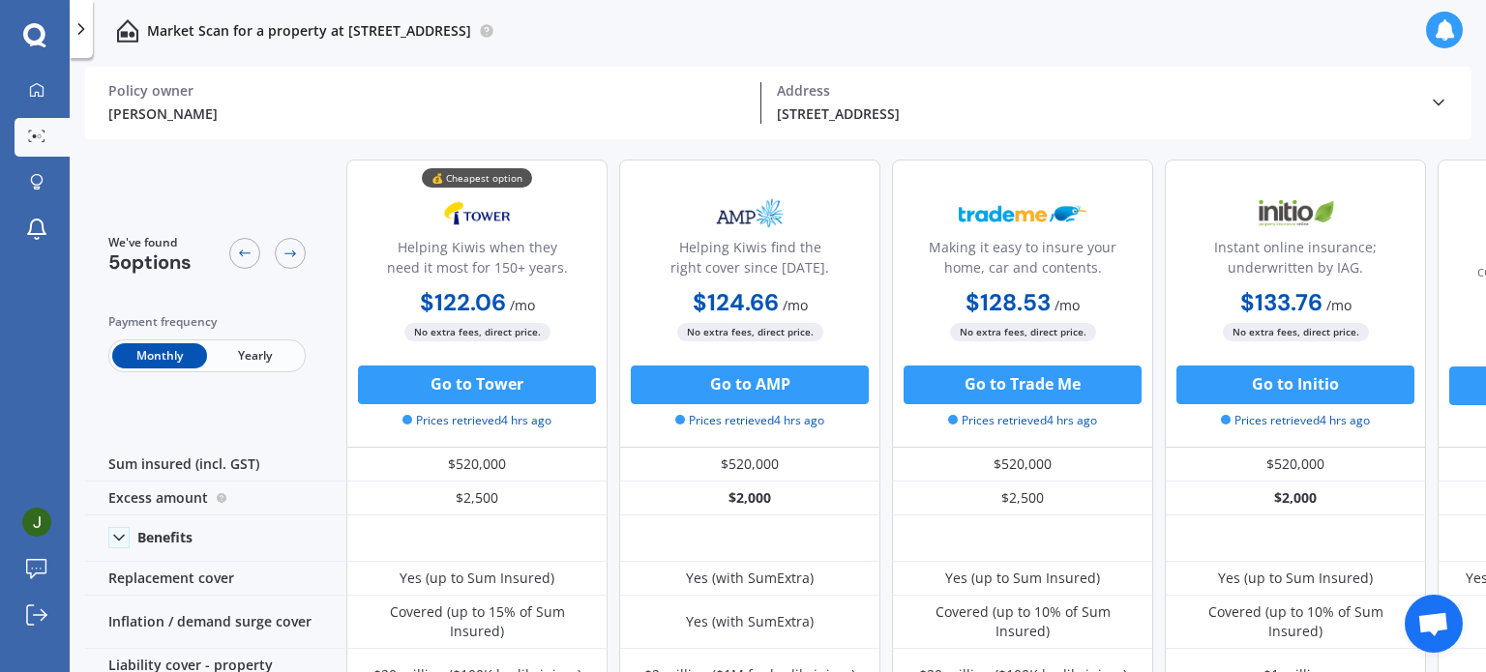
click at [248, 354] on span "Yearly" at bounding box center [254, 355] width 95 height 25
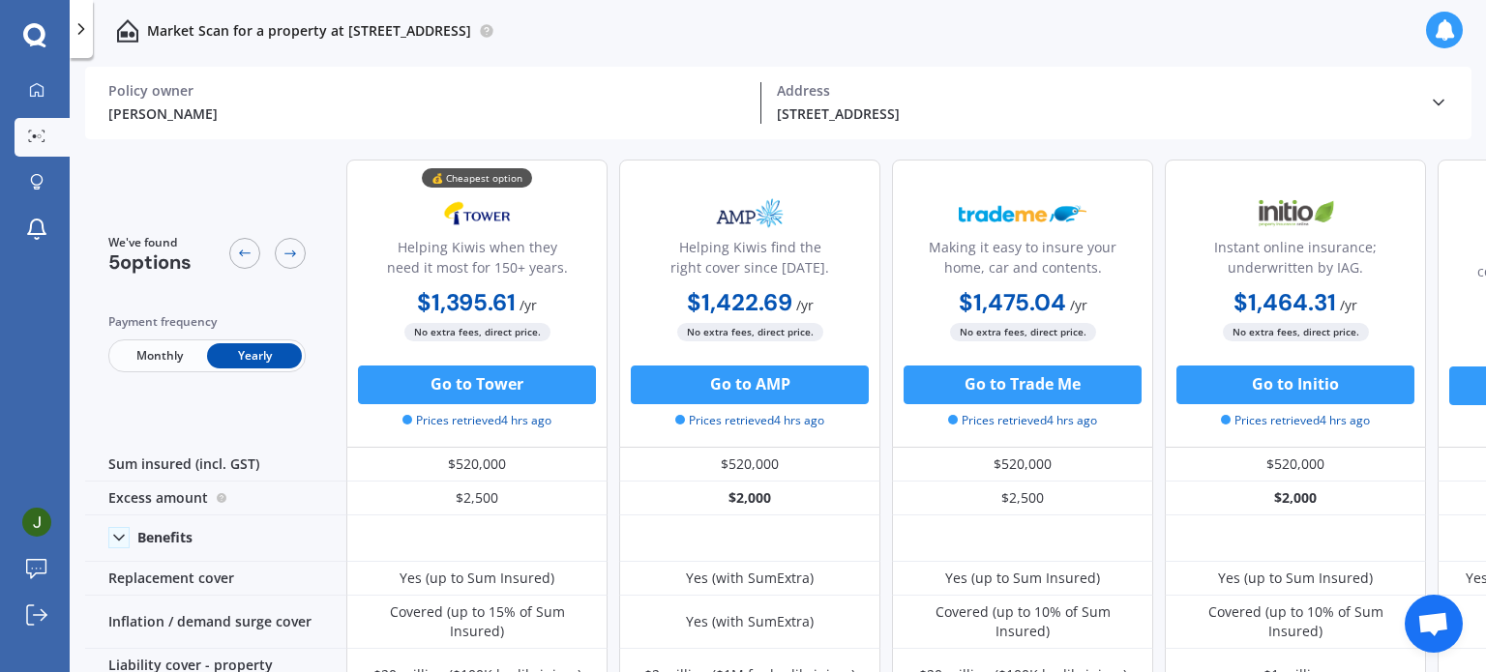
click at [142, 355] on span "Monthly" at bounding box center [159, 355] width 95 height 25
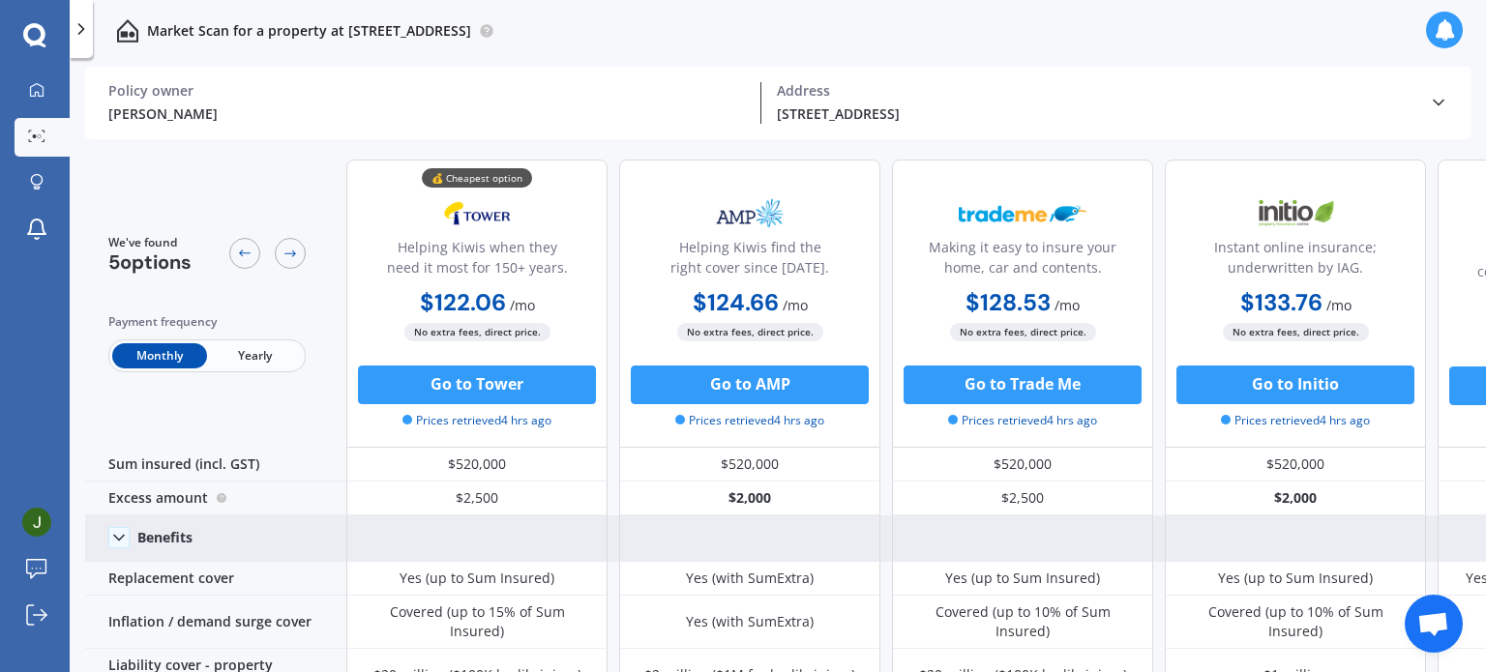
click at [119, 544] on icon at bounding box center [118, 537] width 19 height 19
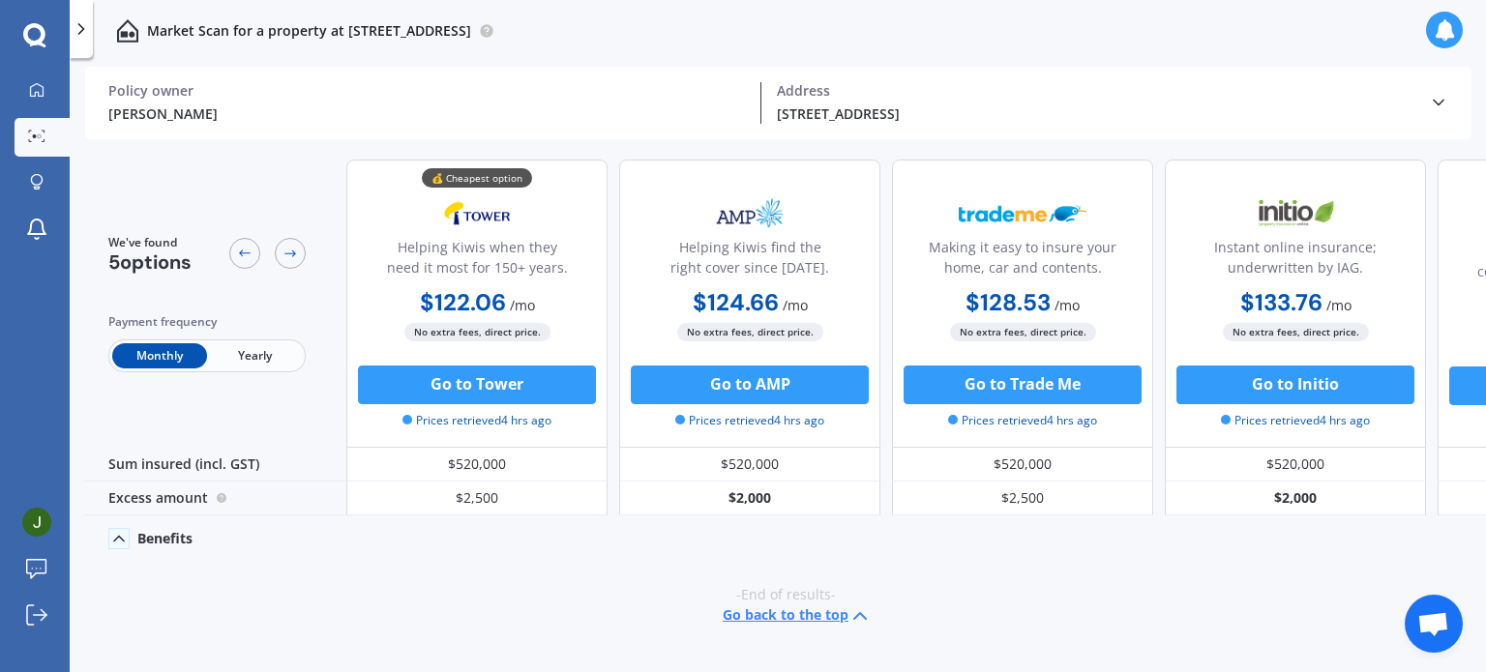
click at [116, 536] on icon at bounding box center [118, 538] width 19 height 19
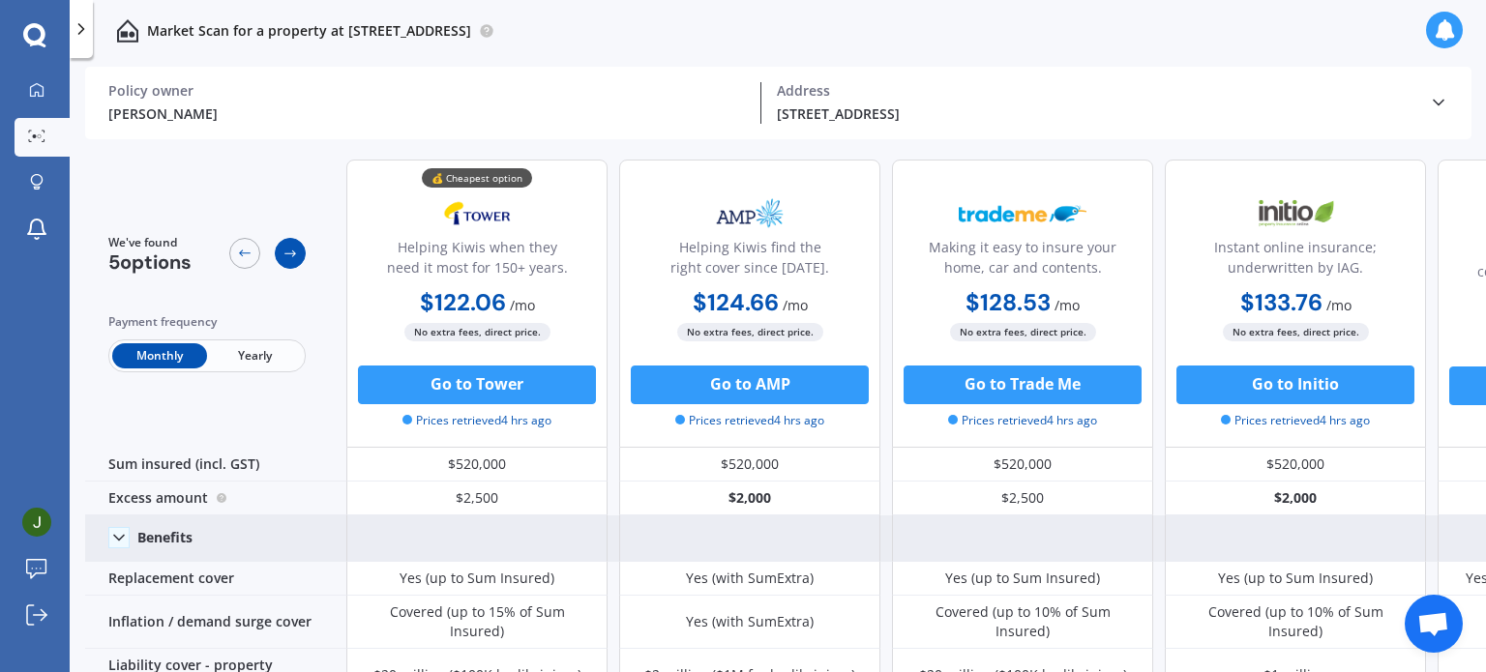
click at [295, 252] on icon at bounding box center [289, 253] width 15 height 15
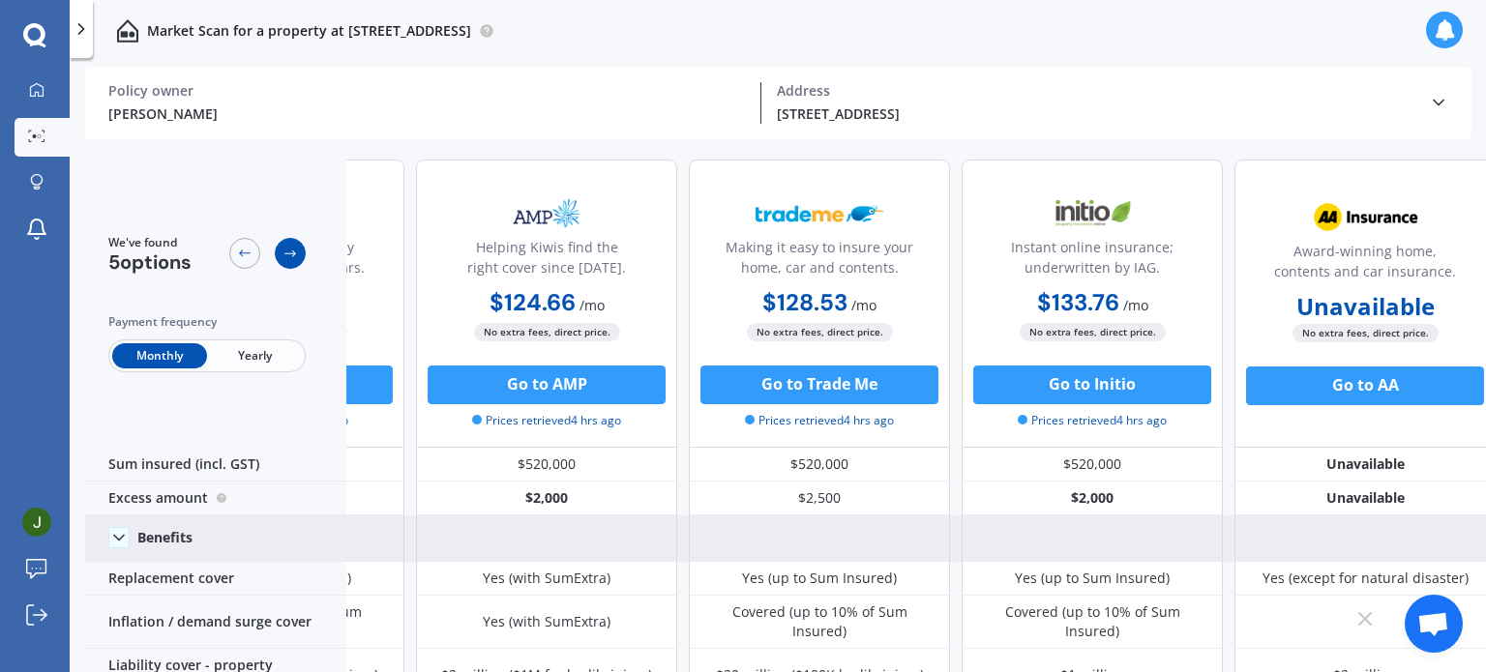
scroll to position [0, 222]
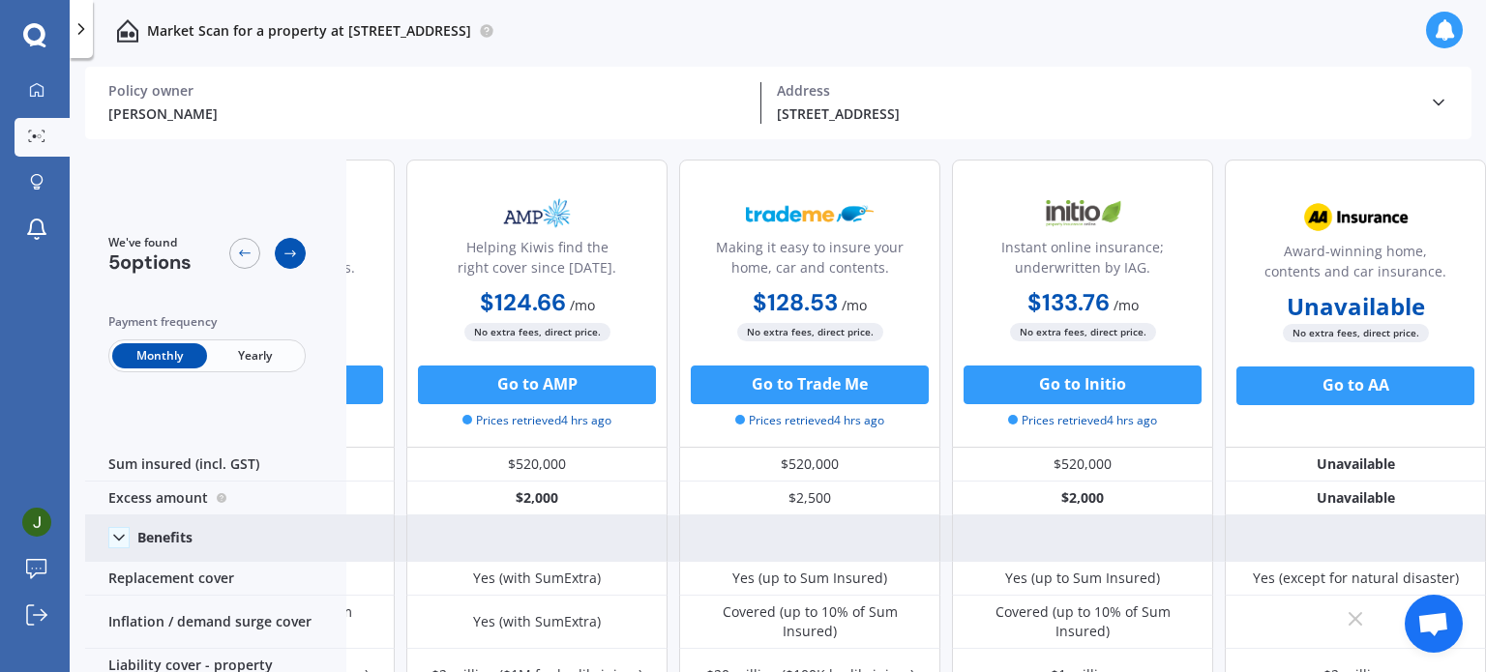
click at [295, 252] on icon at bounding box center [289, 253] width 15 height 15
click at [243, 252] on icon at bounding box center [244, 253] width 15 height 15
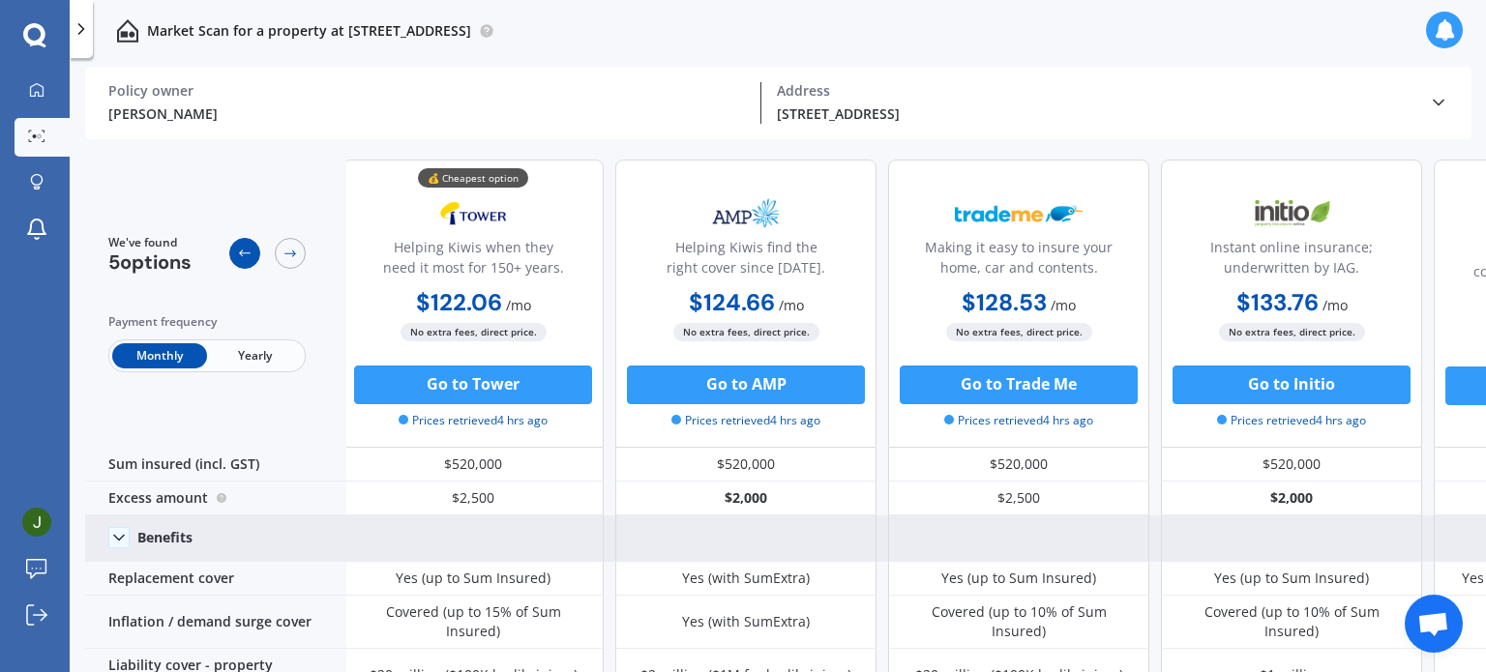
scroll to position [0, 0]
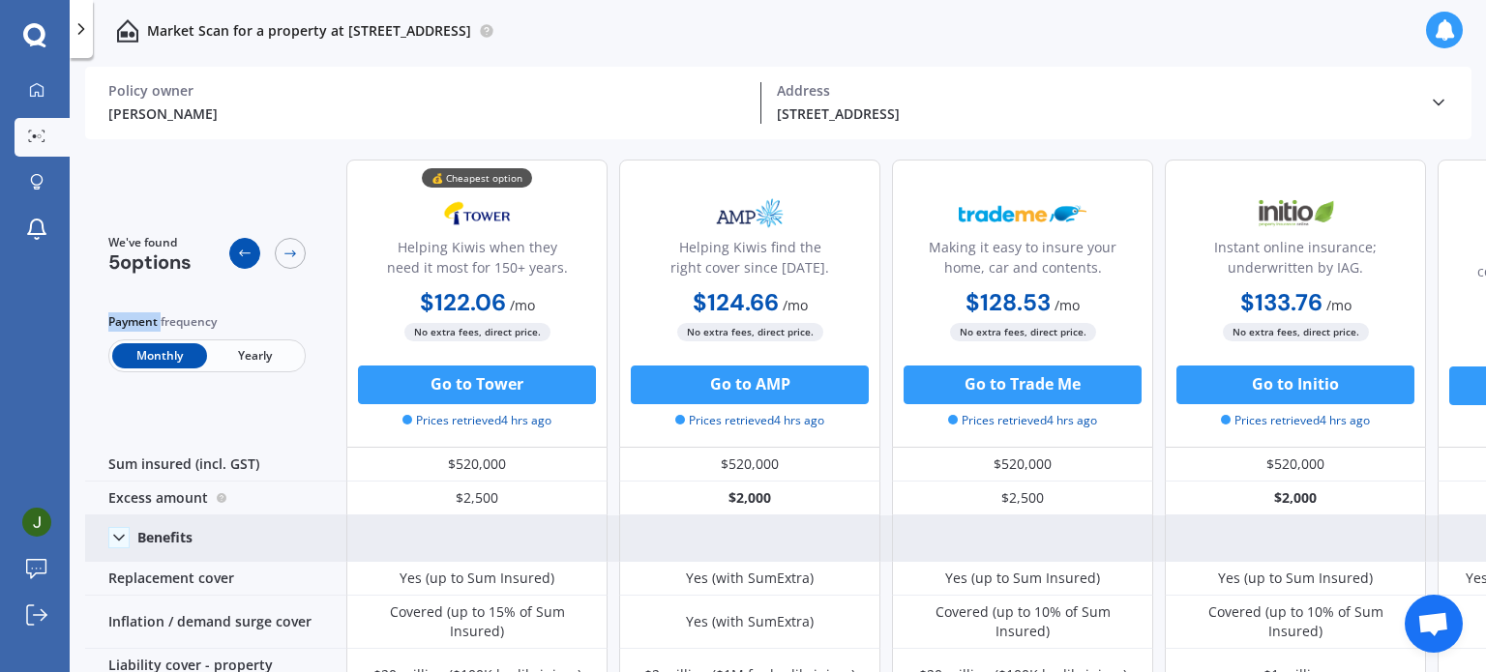
click at [243, 252] on icon at bounding box center [244, 253] width 15 height 15
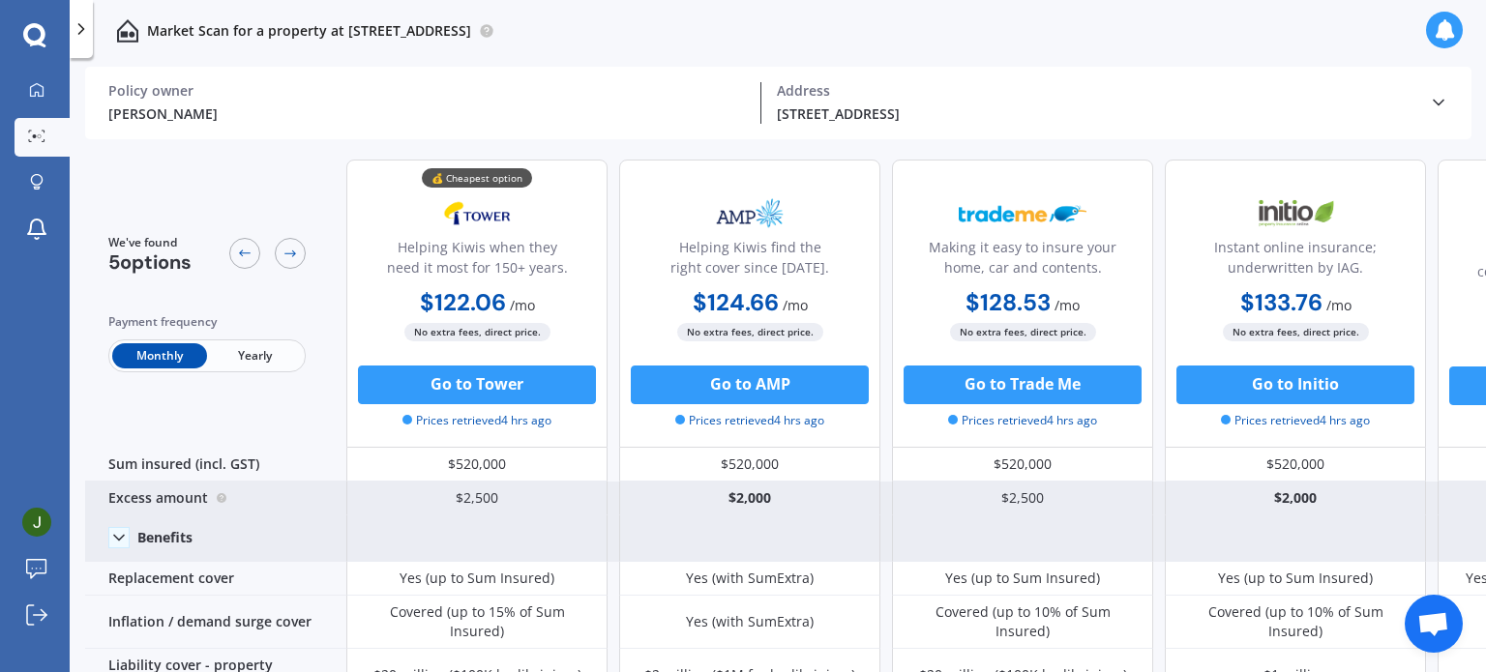
click at [194, 495] on div "Excess amount" at bounding box center [215, 499] width 261 height 34
click at [221, 495] on icon at bounding box center [222, 496] width 3 height 3
click at [266, 495] on div "Excess amount" at bounding box center [215, 499] width 261 height 34
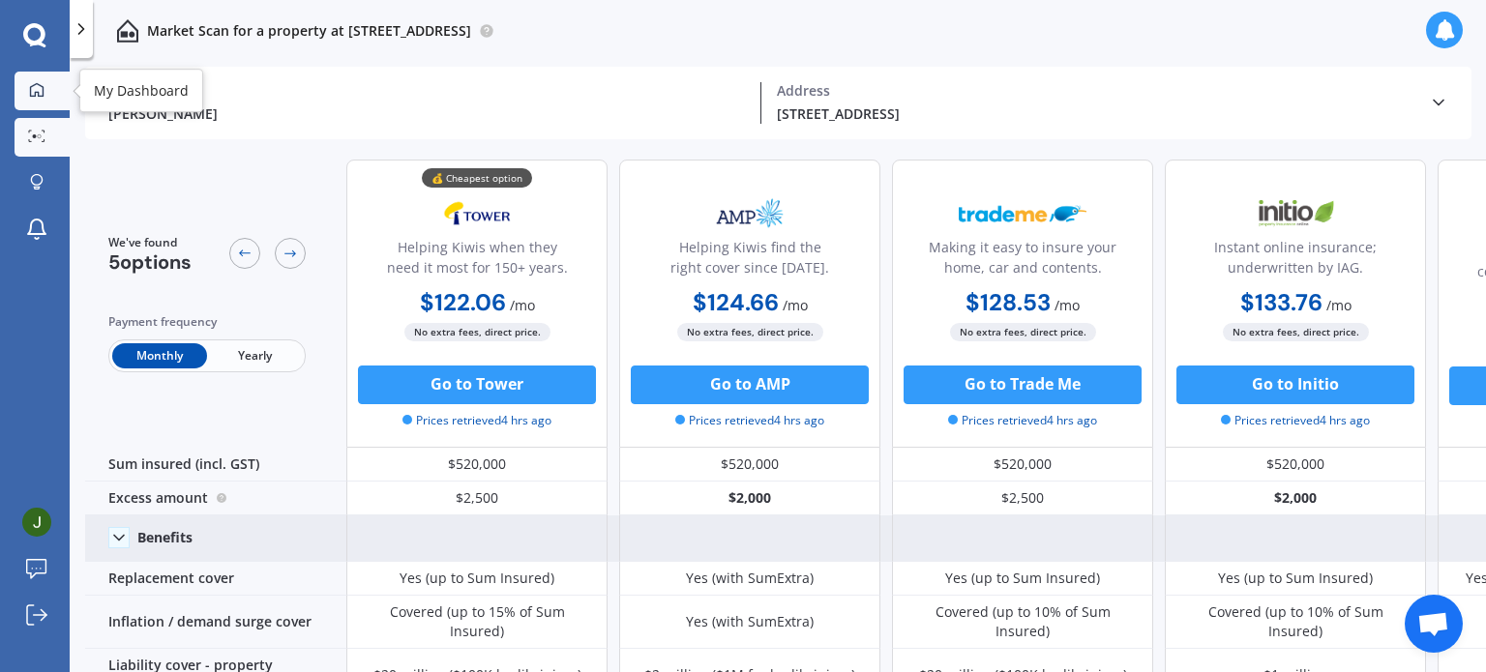
click at [38, 88] on icon at bounding box center [36, 89] width 15 height 15
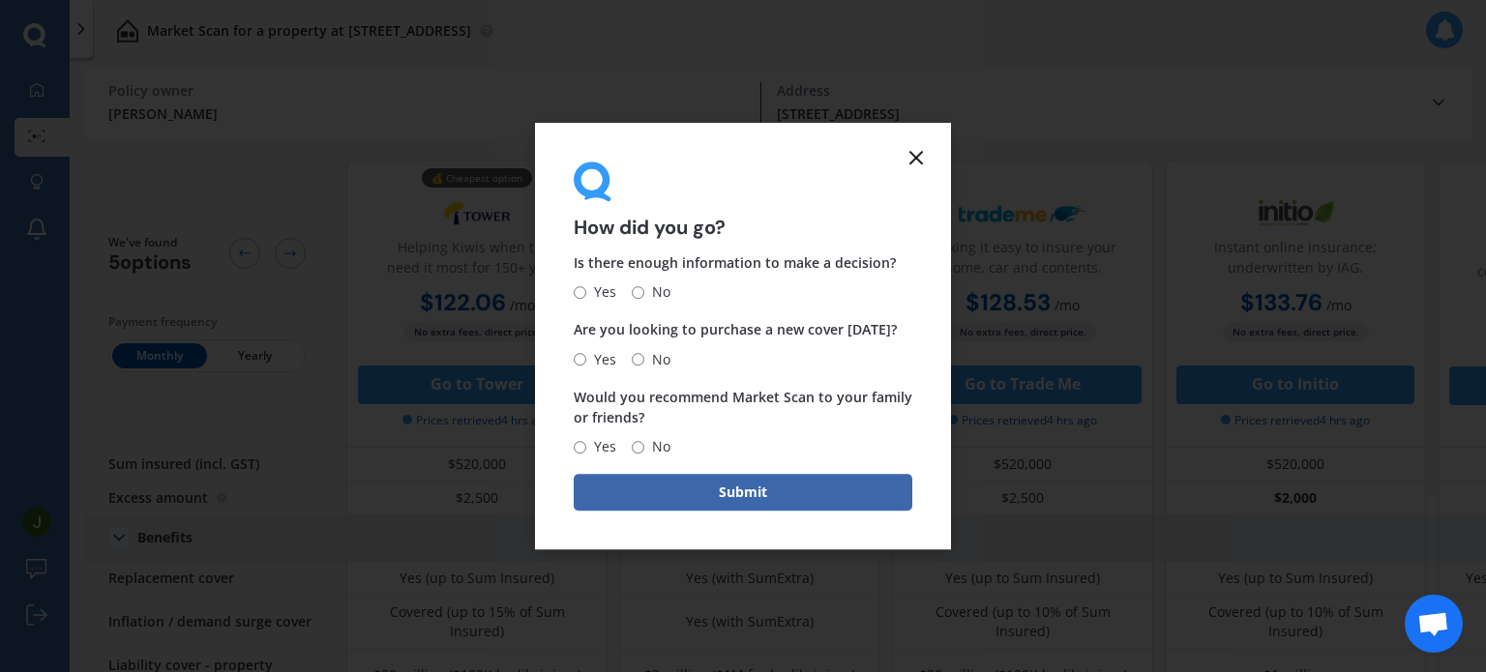
click at [921, 153] on line at bounding box center [916, 158] width 12 height 12
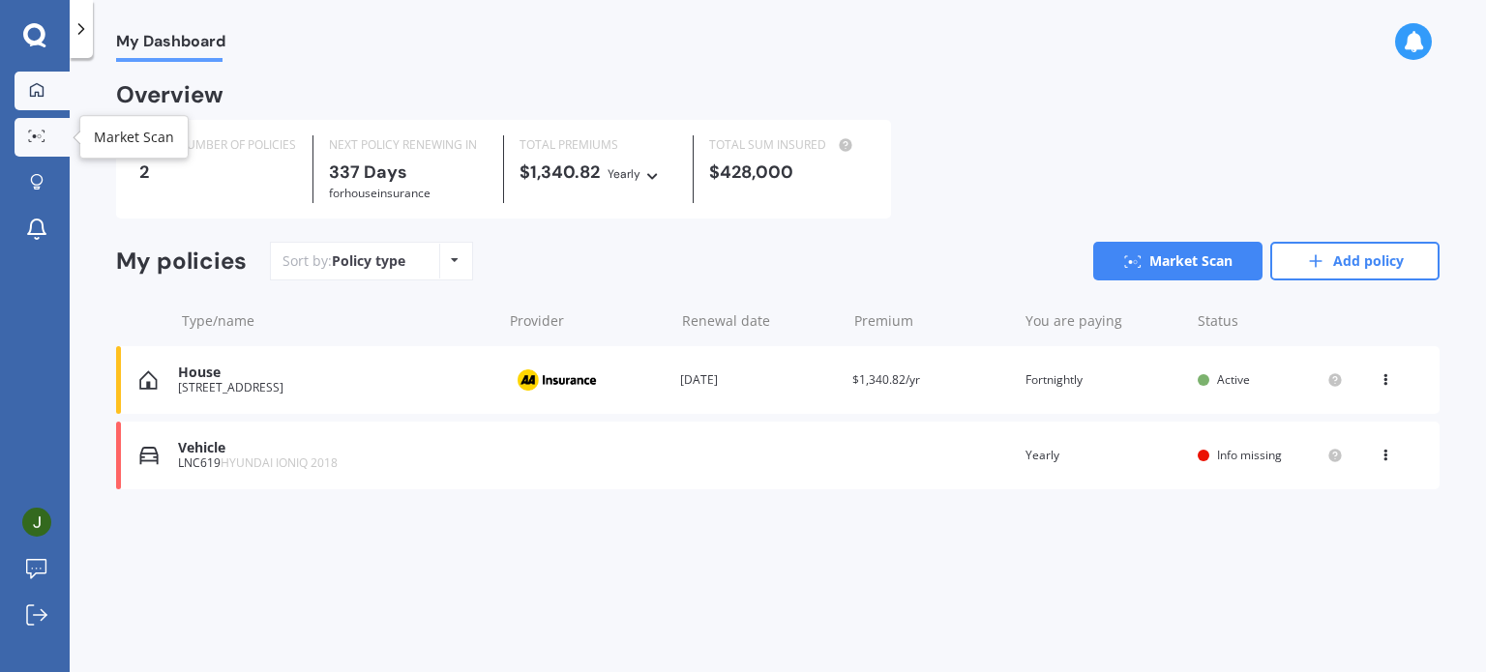
click at [32, 128] on link "Market Scan" at bounding box center [42, 137] width 55 height 39
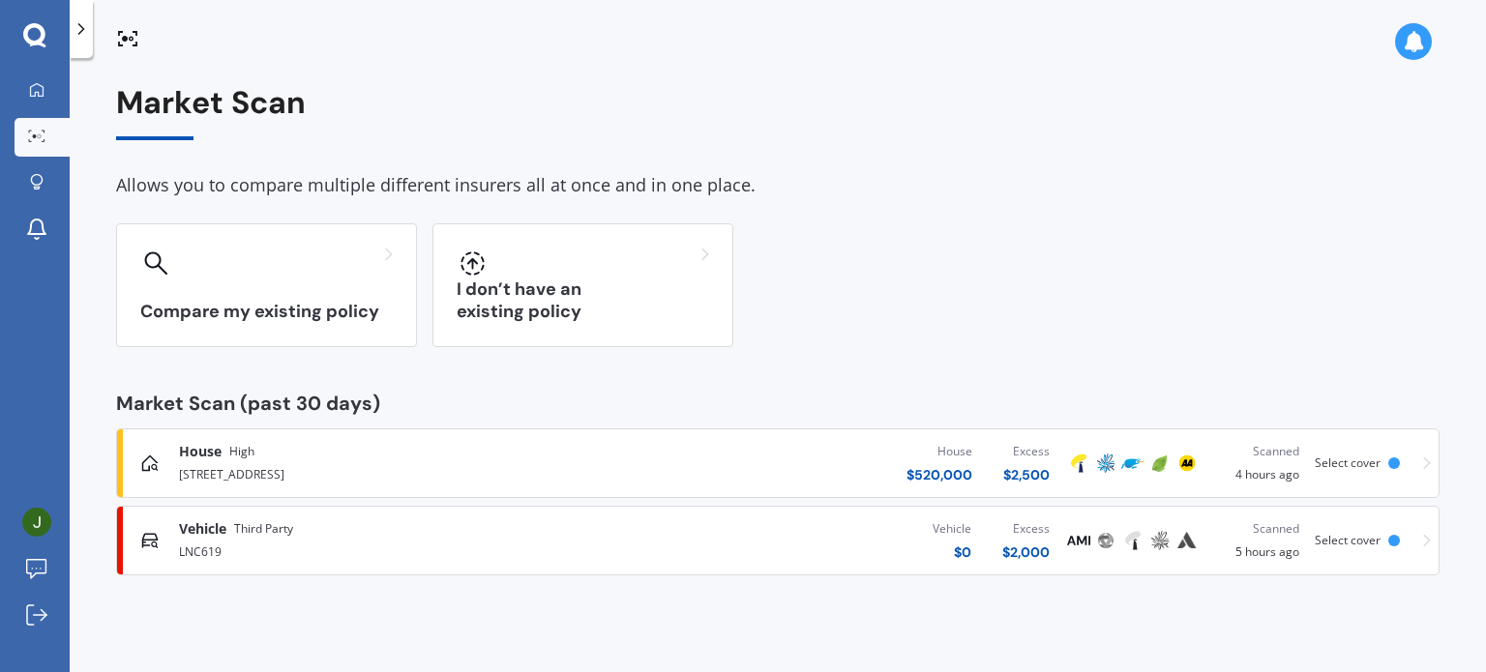
click at [940, 468] on div "$ 520,000" at bounding box center [939, 474] width 66 height 19
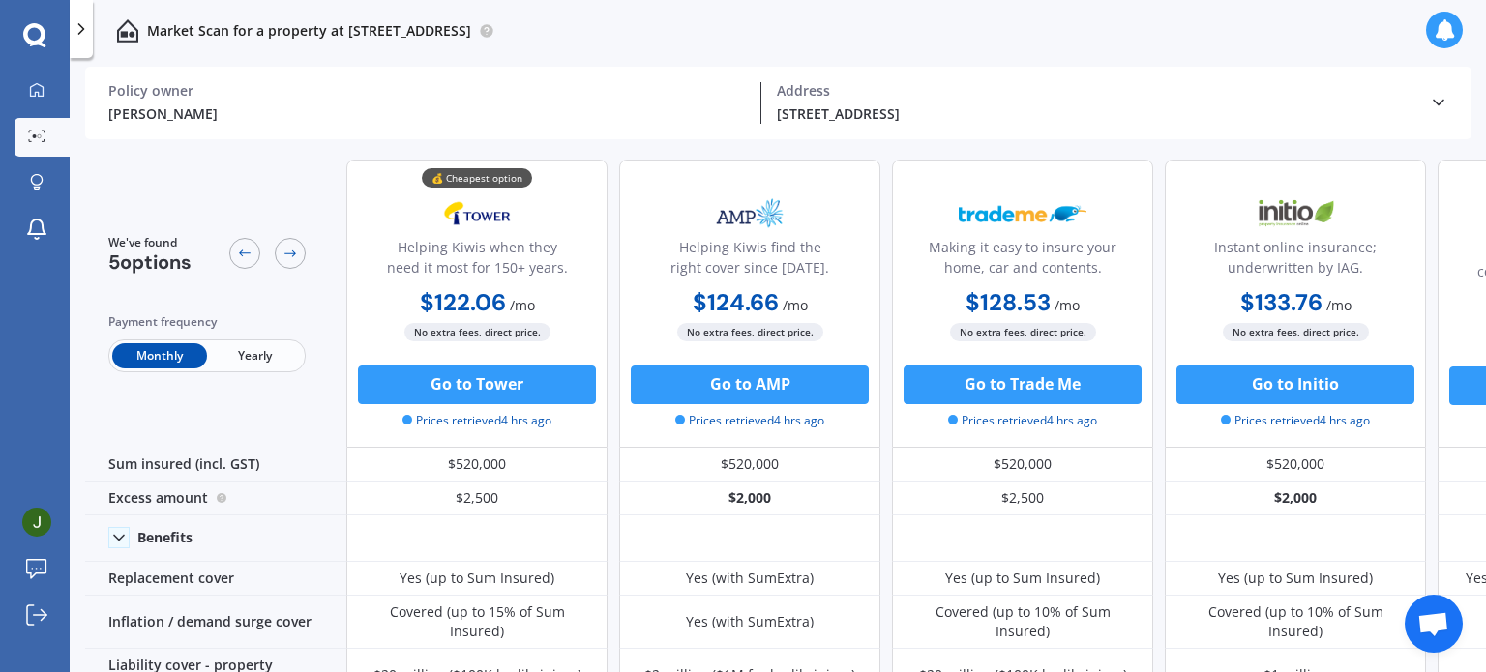
click at [881, 92] on div "Address" at bounding box center [1095, 90] width 637 height 17
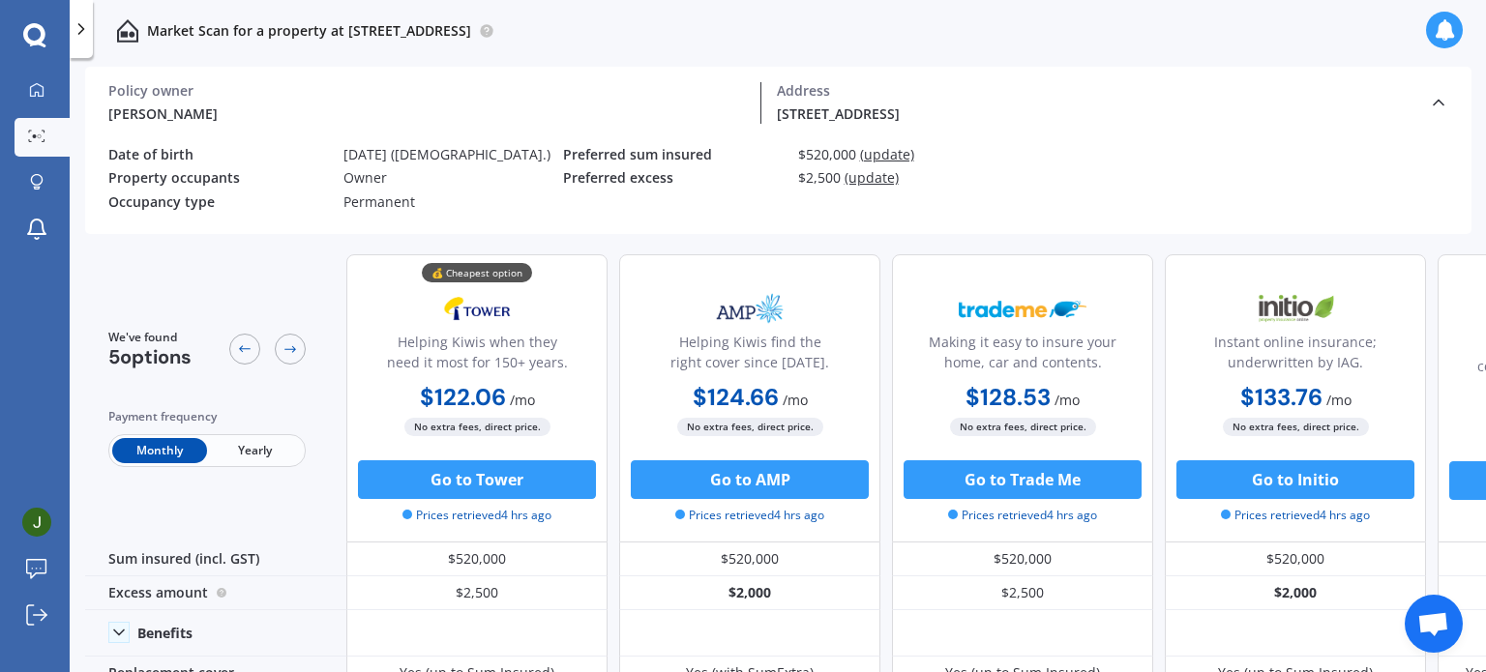
click at [883, 152] on span "(update)" at bounding box center [887, 154] width 54 height 18
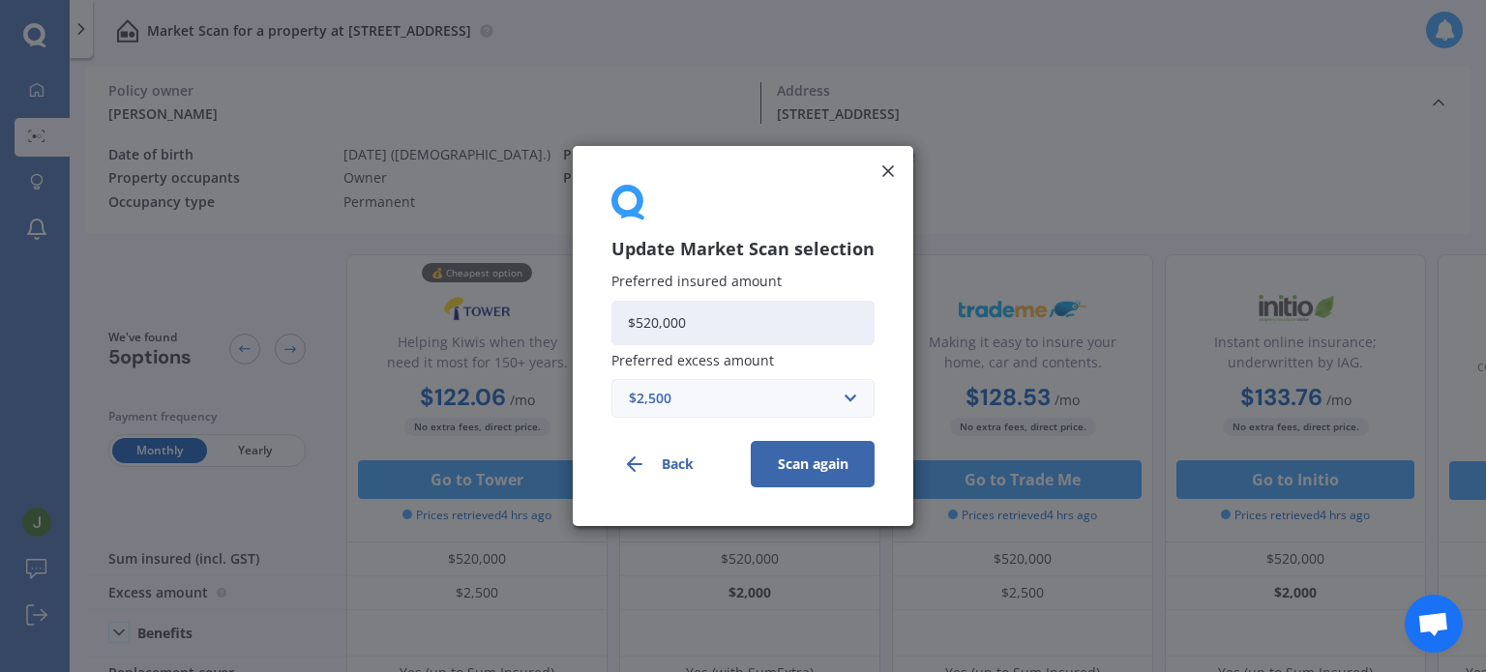
drag, startPoint x: 651, startPoint y: 320, endPoint x: 638, endPoint y: 325, distance: 13.5
click at [638, 325] on input "$520,000" at bounding box center [742, 323] width 263 height 44
type input "$423,000"
click at [807, 459] on button "Scan again" at bounding box center [813, 464] width 124 height 46
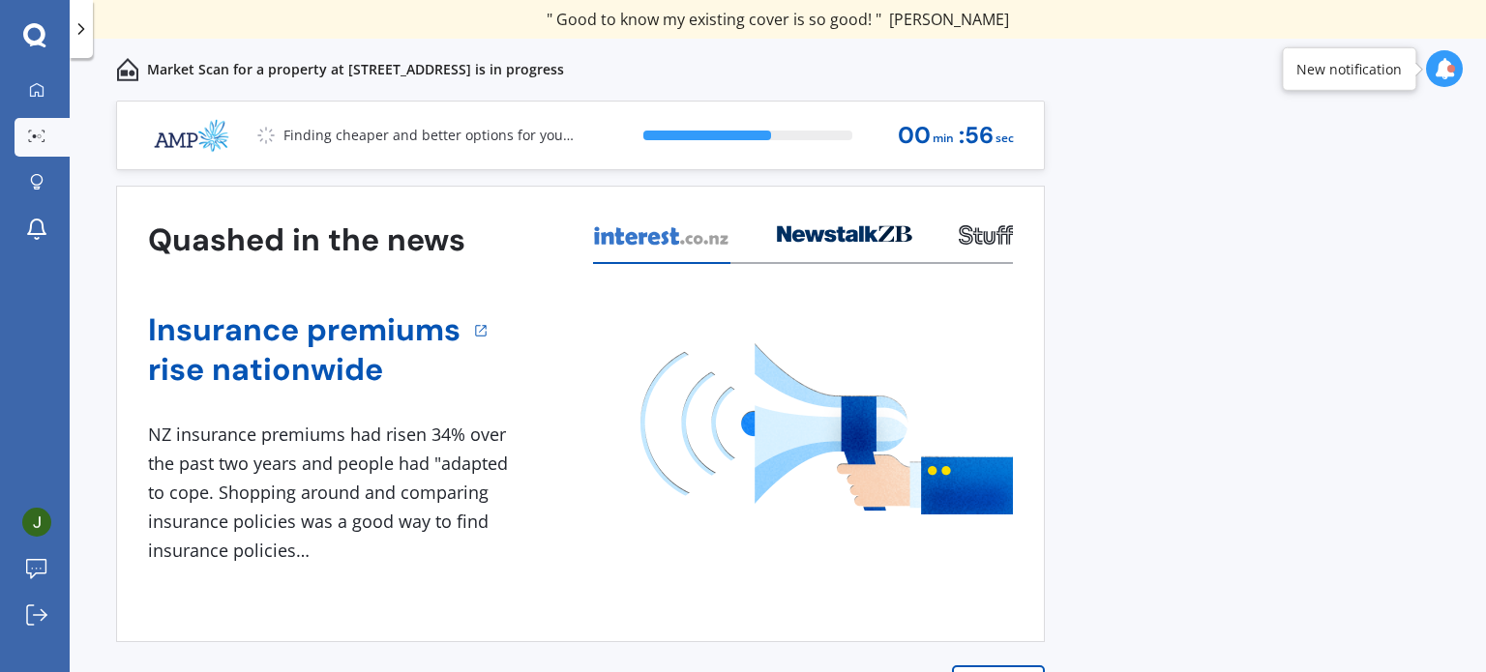
click at [1446, 68] on div at bounding box center [1444, 68] width 37 height 37
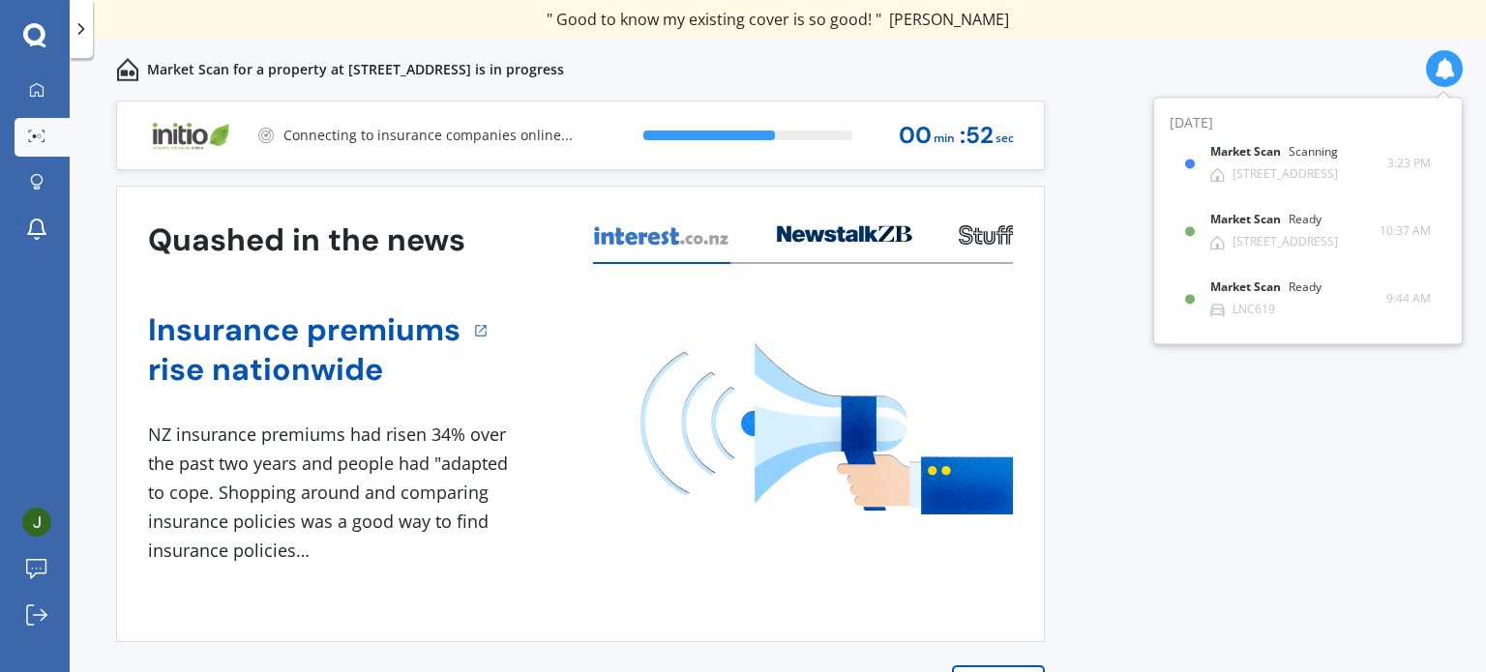
click at [1220, 29] on div "" Great stuff team! first time using it, and it was very clear and concise. " […" at bounding box center [778, 19] width 1416 height 39
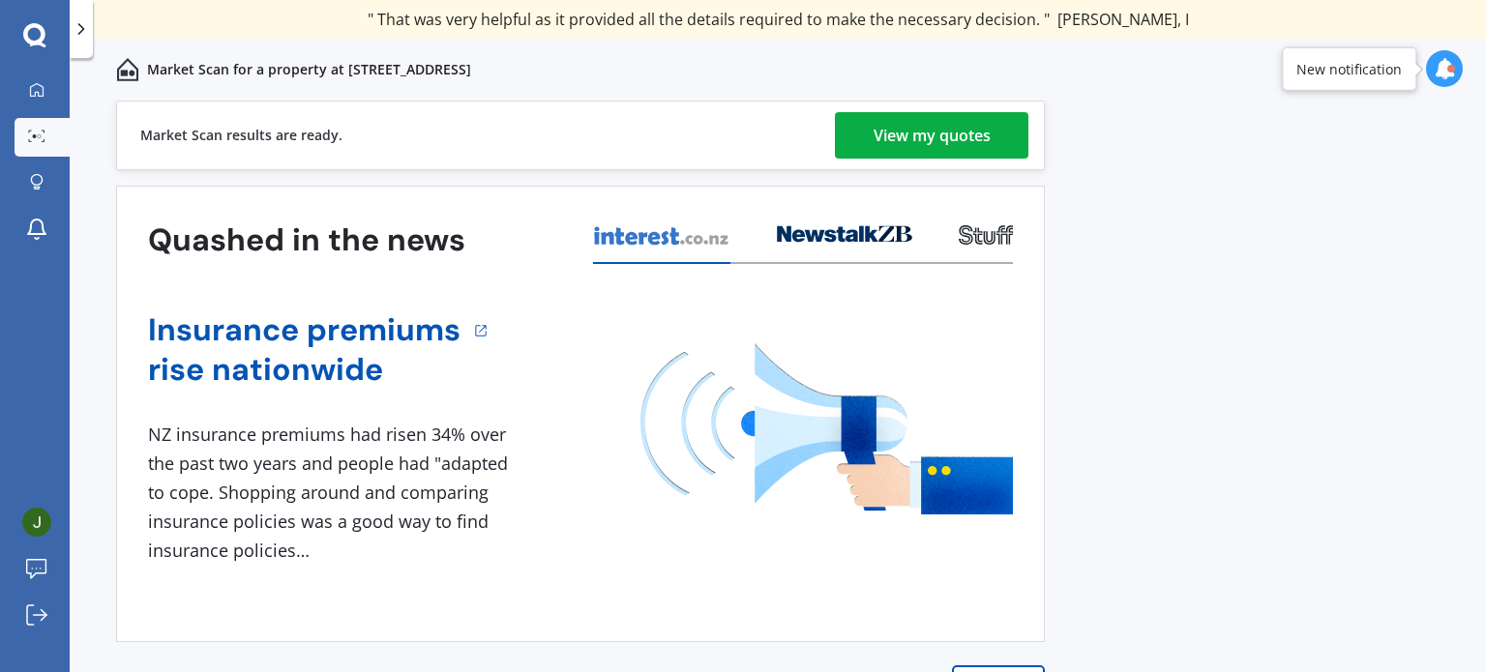
click at [944, 127] on div "View my quotes" at bounding box center [932, 135] width 117 height 46
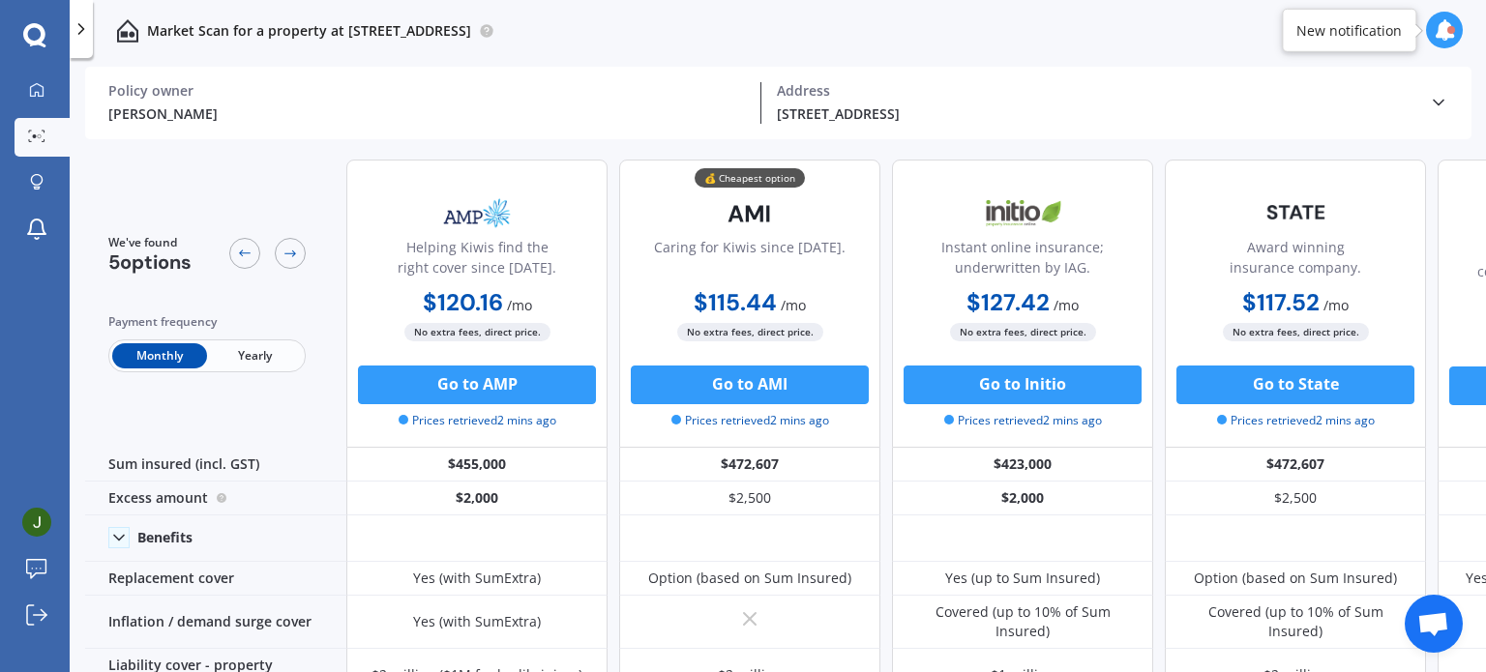
click at [255, 353] on span "Yearly" at bounding box center [254, 355] width 95 height 25
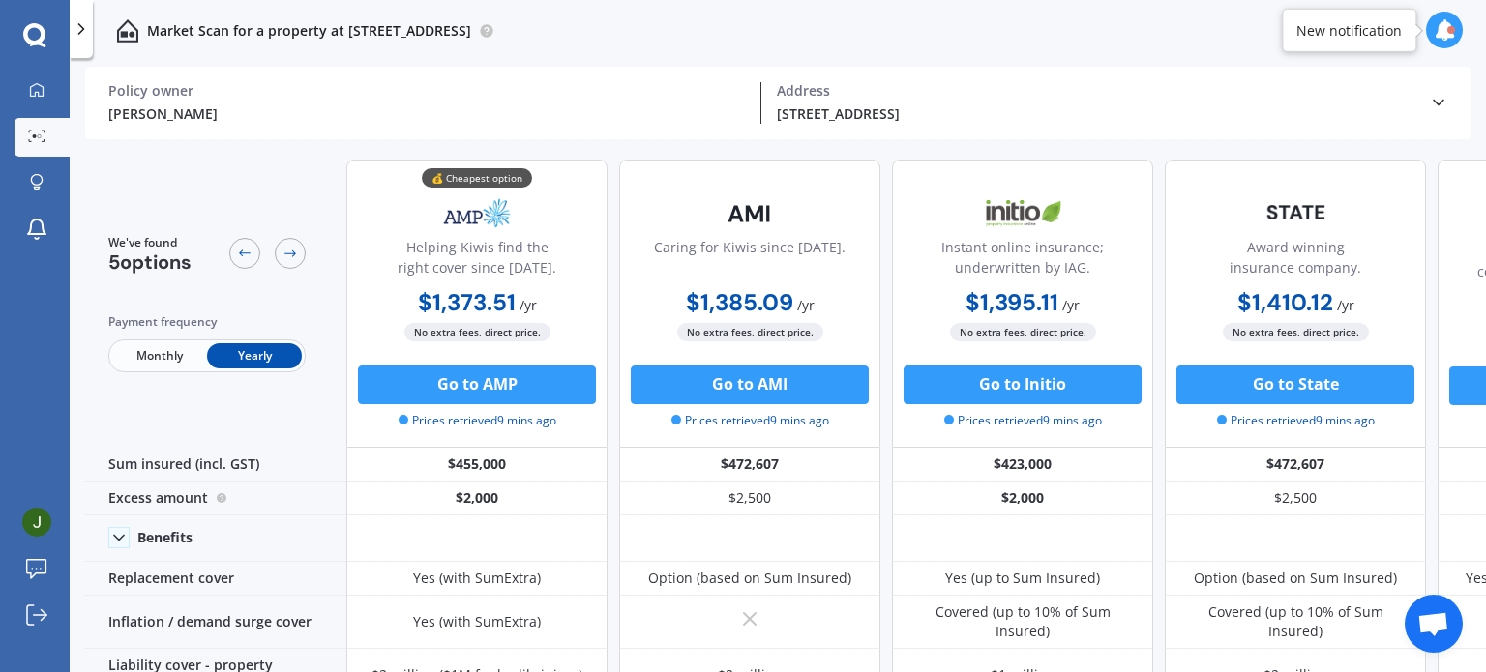
click at [155, 351] on span "Monthly" at bounding box center [159, 355] width 95 height 25
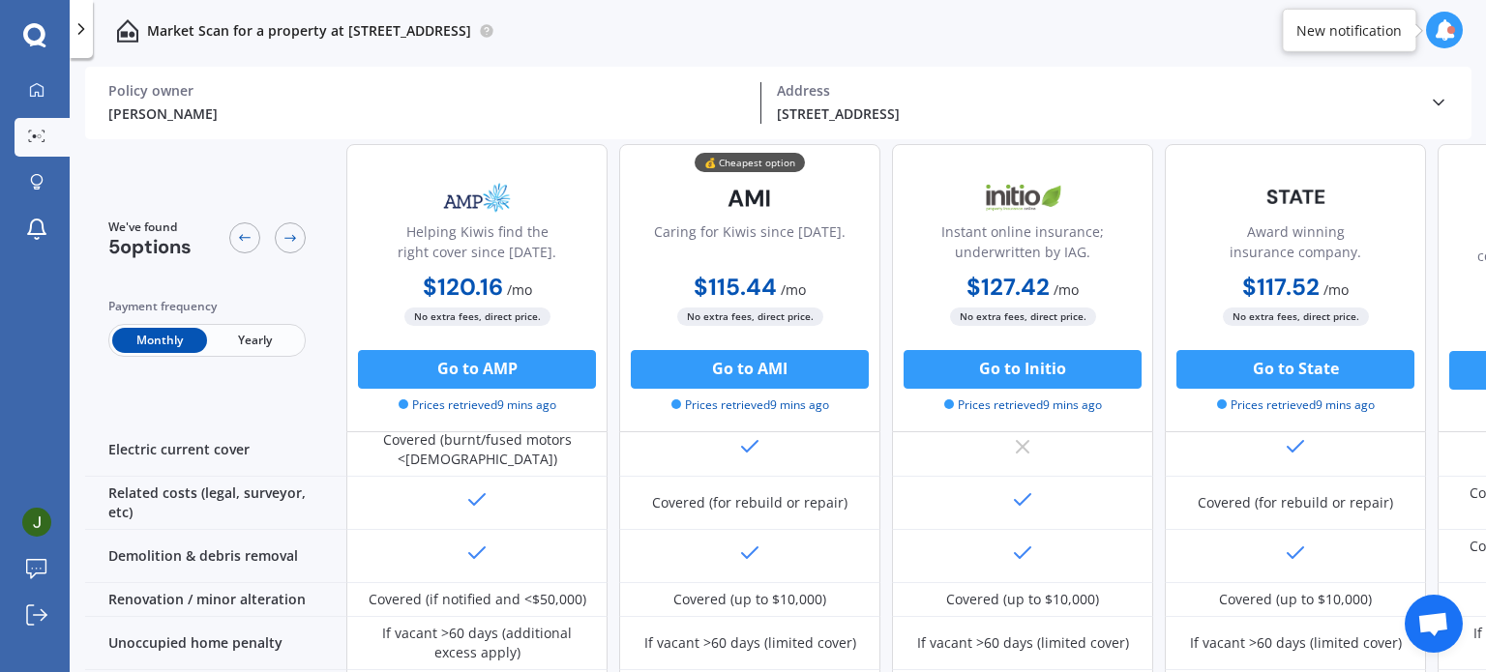
scroll to position [774, 0]
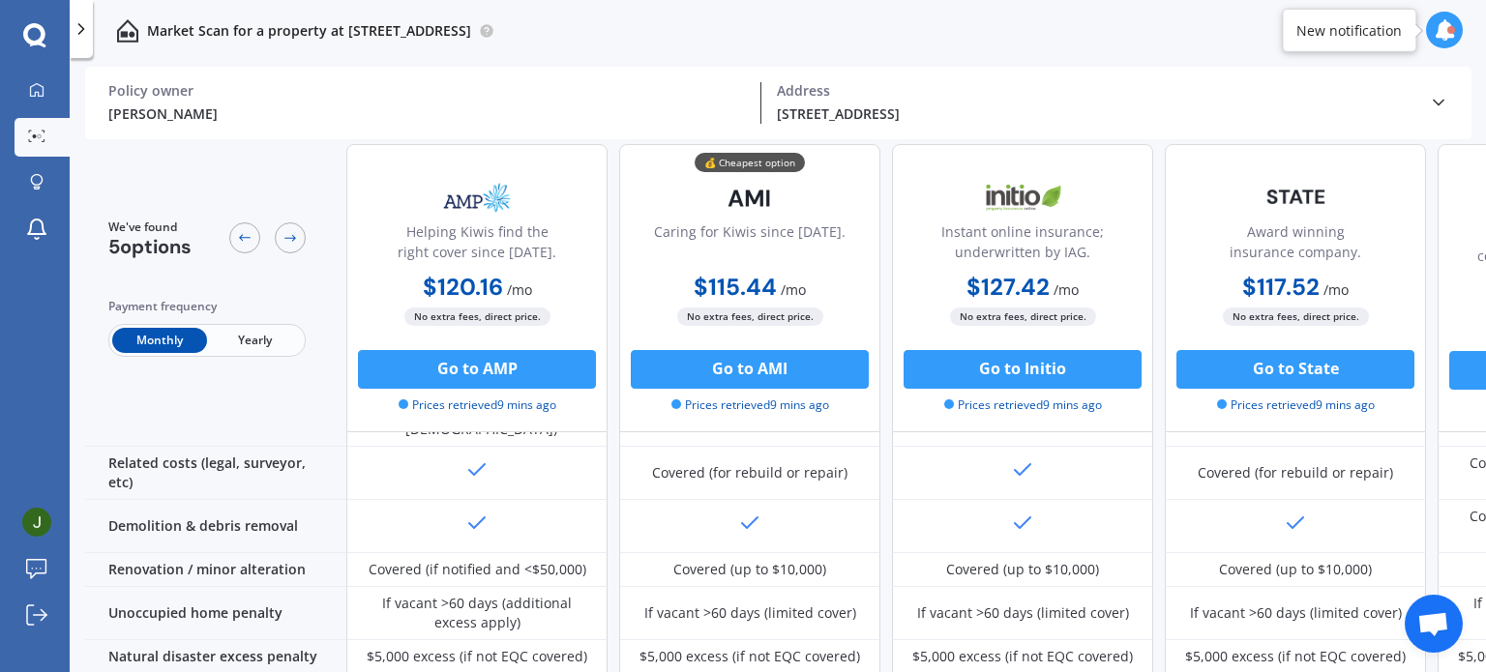
drag, startPoint x: 1185, startPoint y: 663, endPoint x: 1202, endPoint y: 661, distance: 17.5
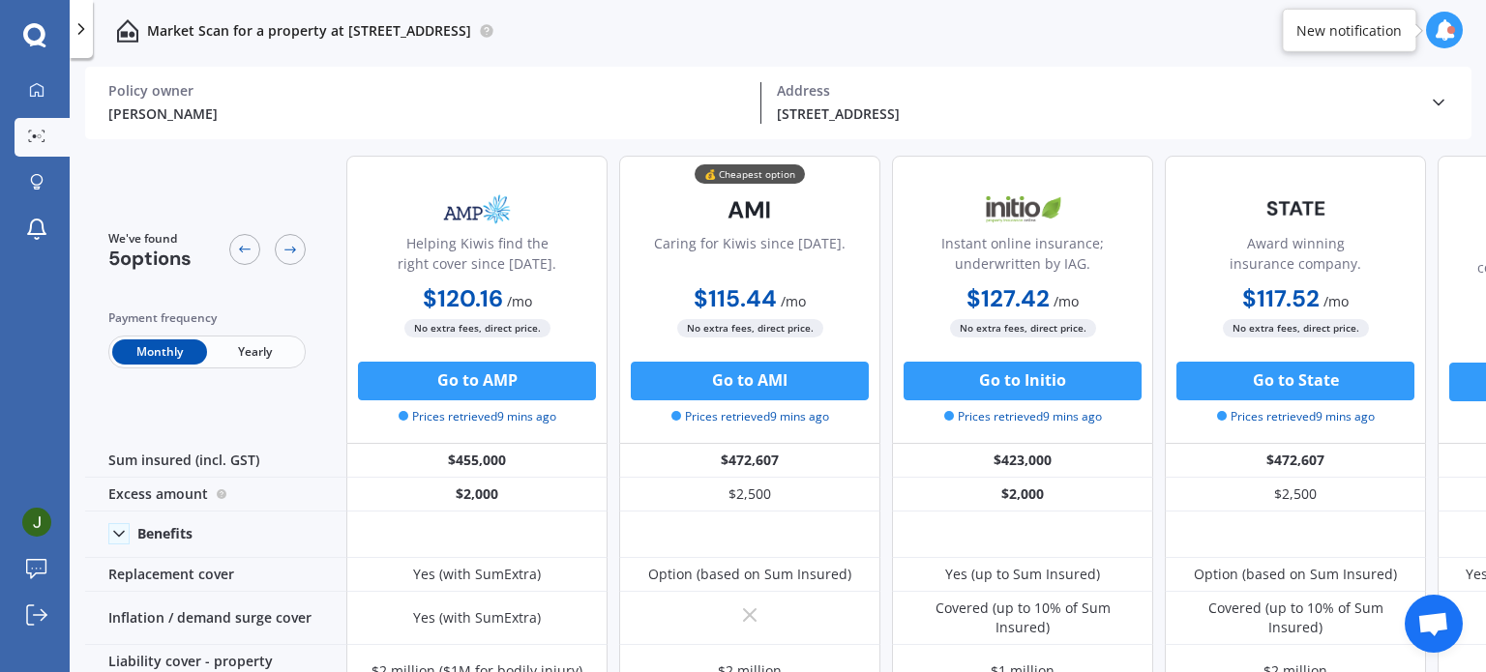
scroll to position [0, 0]
